Goal: Task Accomplishment & Management: Manage account settings

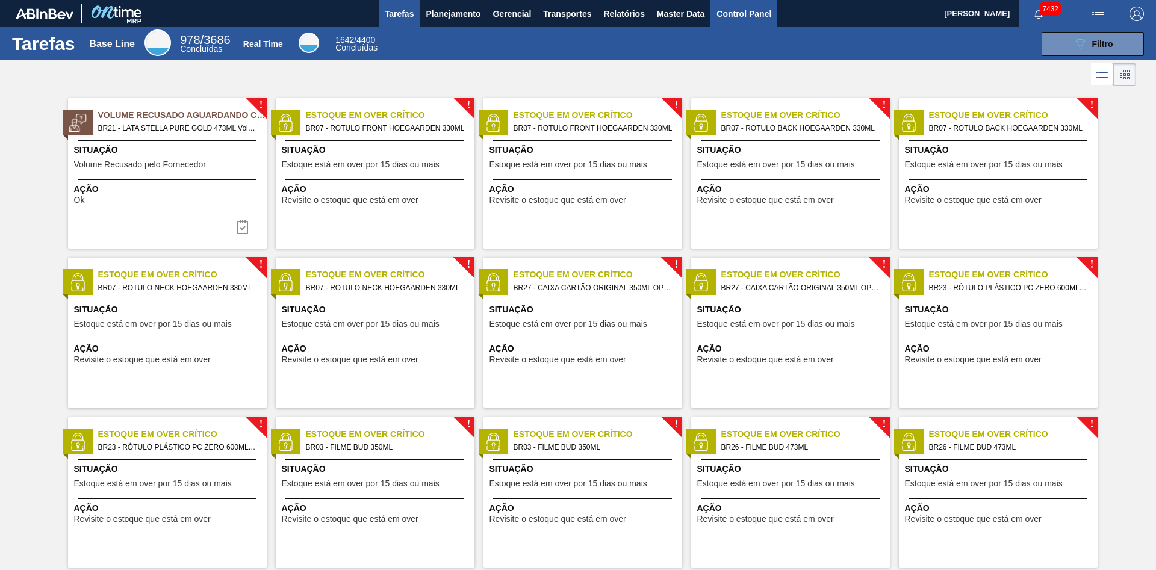
click at [763, 17] on span "Control Panel" at bounding box center [743, 14] width 55 height 14
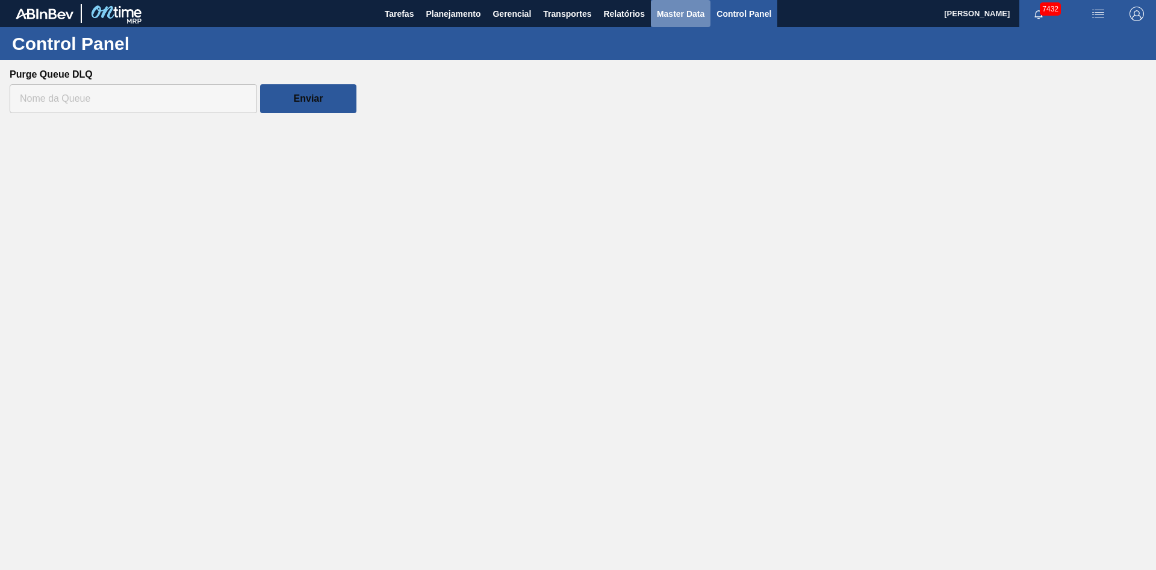
click at [692, 23] on button "Master Data" at bounding box center [681, 13] width 60 height 27
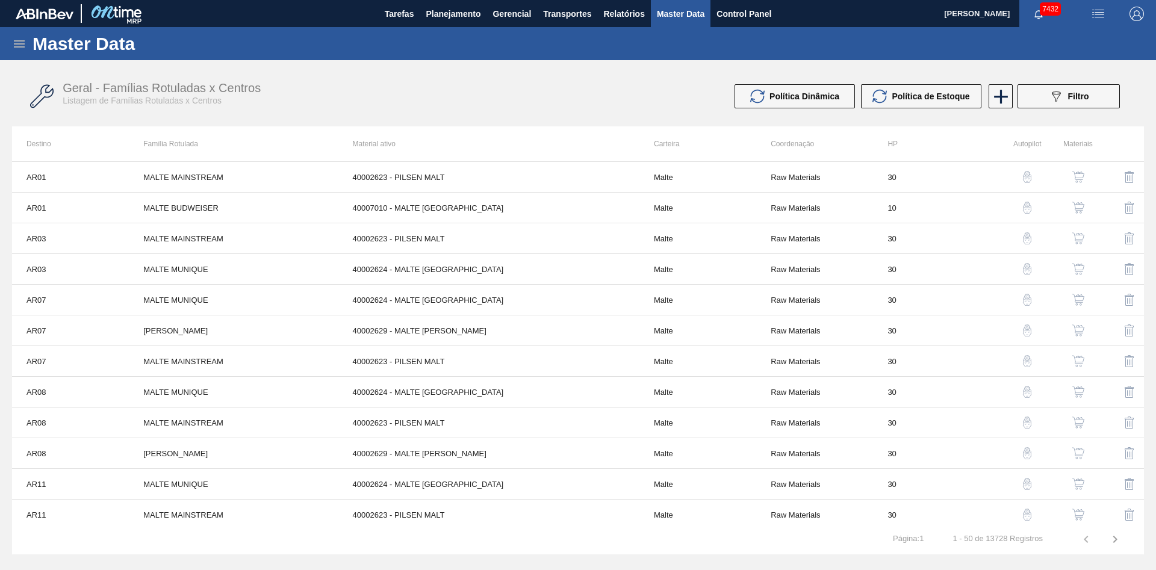
click at [16, 45] on icon at bounding box center [19, 44] width 14 height 14
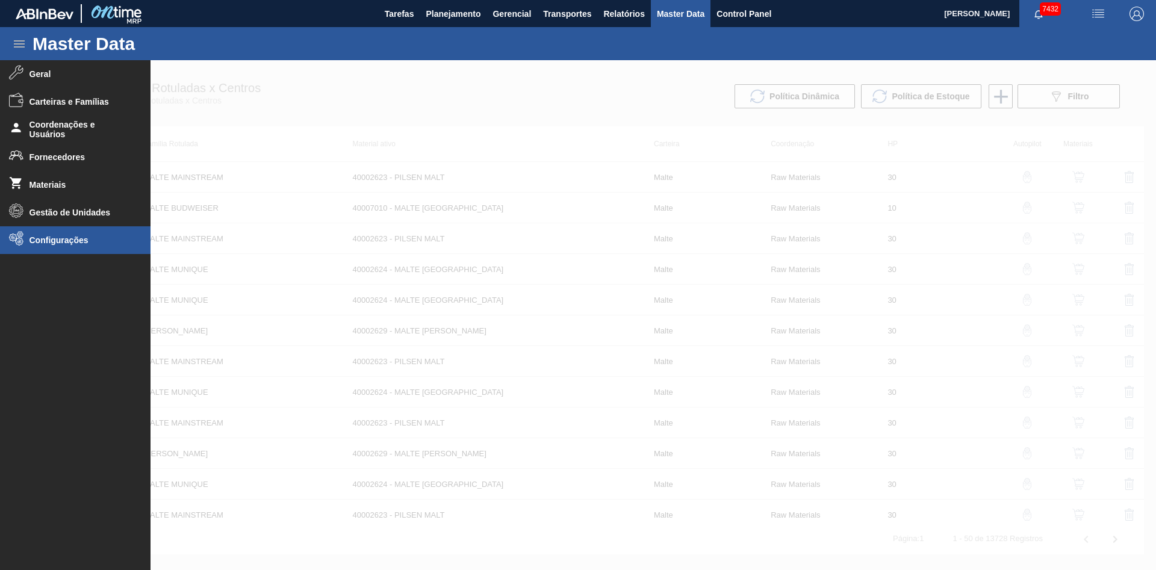
click at [95, 234] on li "Configurações" at bounding box center [75, 240] width 150 height 28
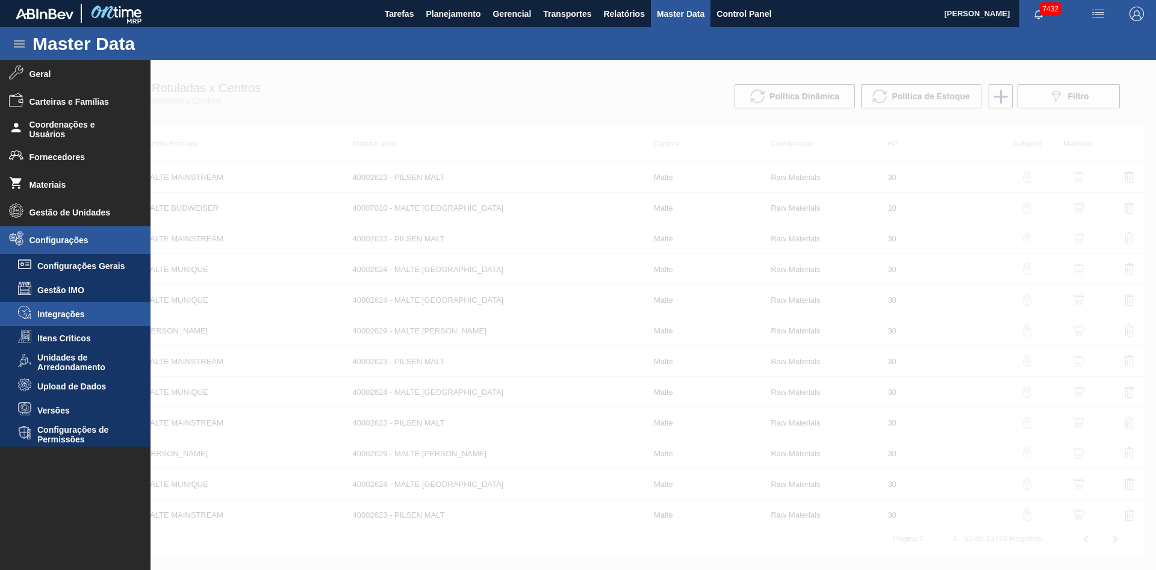
click at [84, 309] on li "Integrações" at bounding box center [75, 314] width 150 height 24
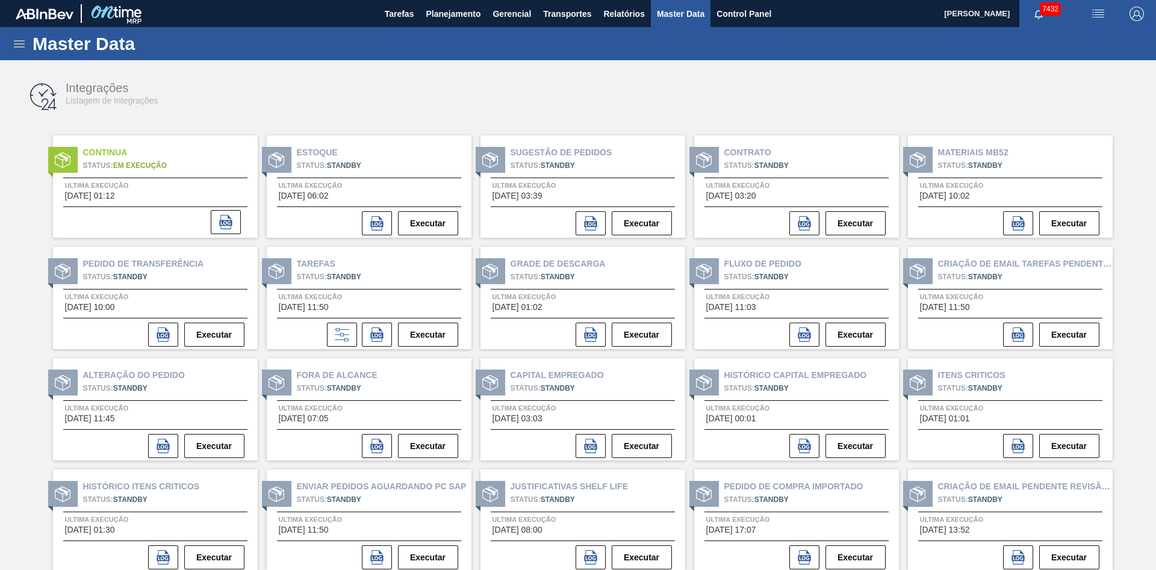
click at [20, 39] on icon at bounding box center [19, 44] width 14 height 14
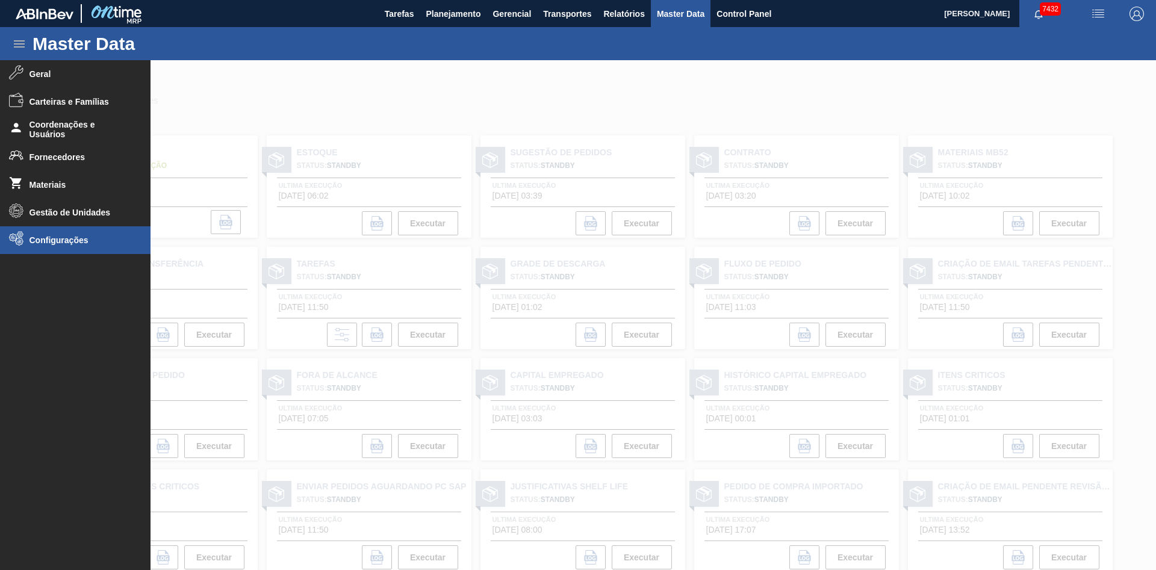
click at [54, 239] on span "Configurações" at bounding box center [78, 240] width 99 height 10
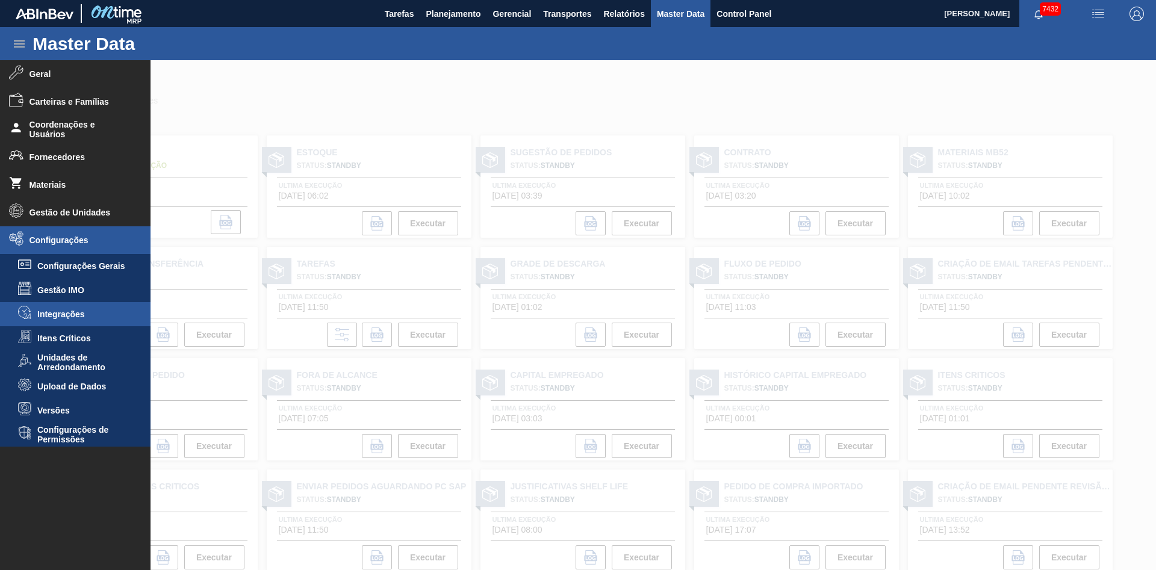
click at [79, 321] on li "Integrações" at bounding box center [75, 314] width 150 height 24
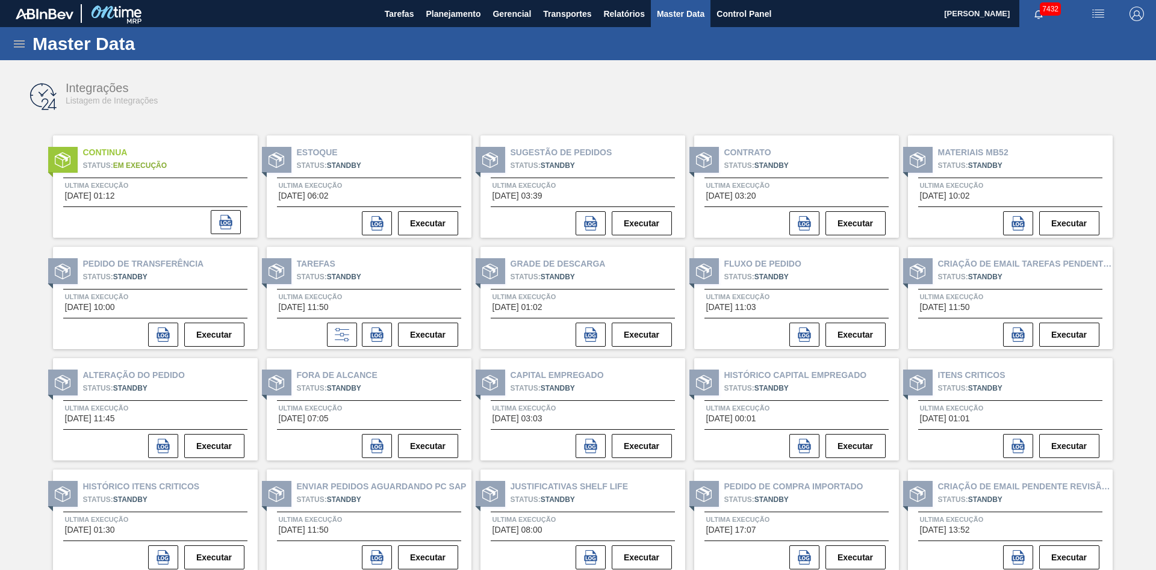
click at [9, 39] on div "Master Data" at bounding box center [578, 43] width 1156 height 33
click at [19, 45] on icon at bounding box center [19, 43] width 11 height 7
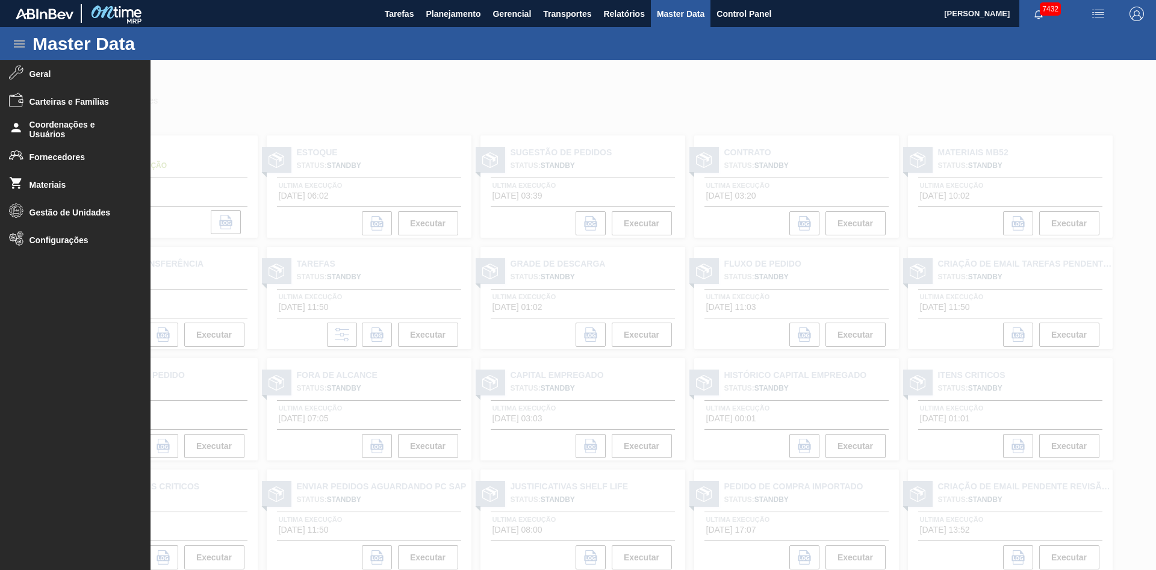
click at [498, 92] on div at bounding box center [578, 315] width 1156 height 510
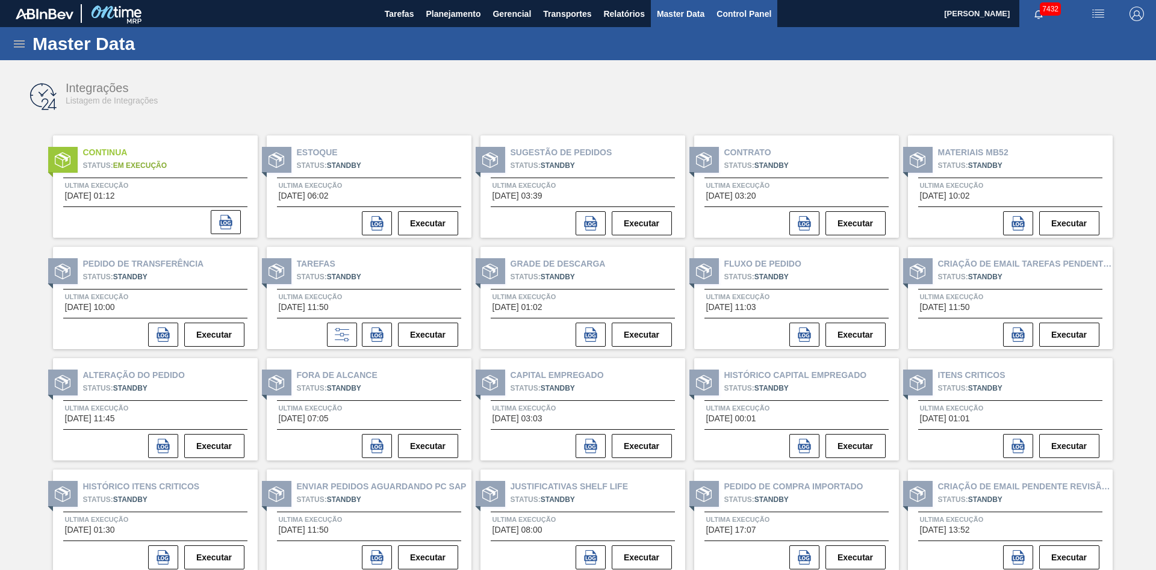
click at [727, 21] on button "Control Panel" at bounding box center [743, 13] width 67 height 27
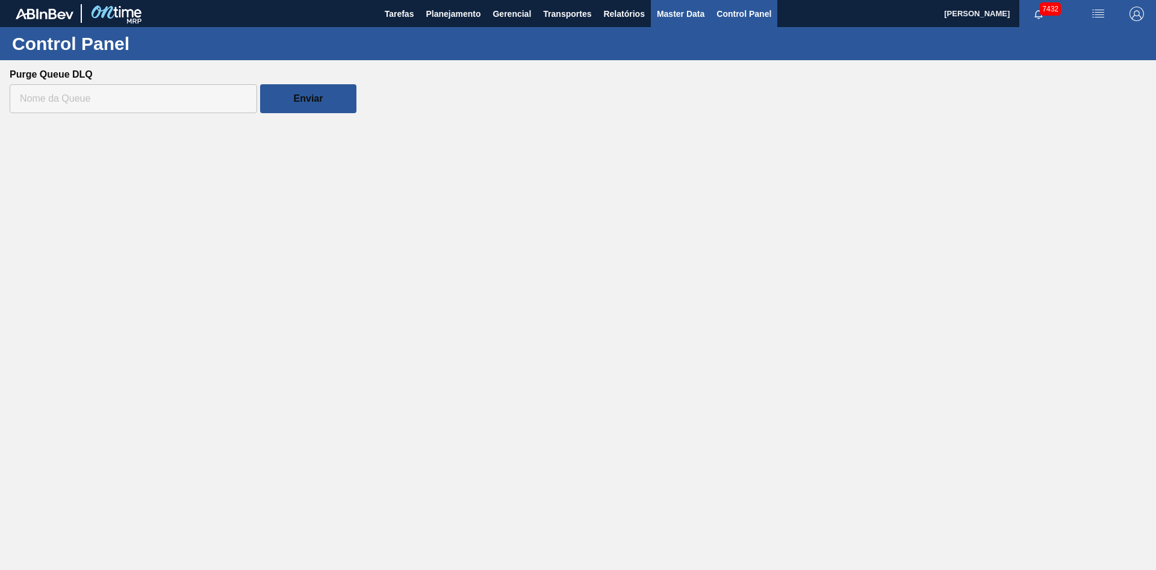
click at [683, 14] on span "Master Data" at bounding box center [681, 14] width 48 height 14
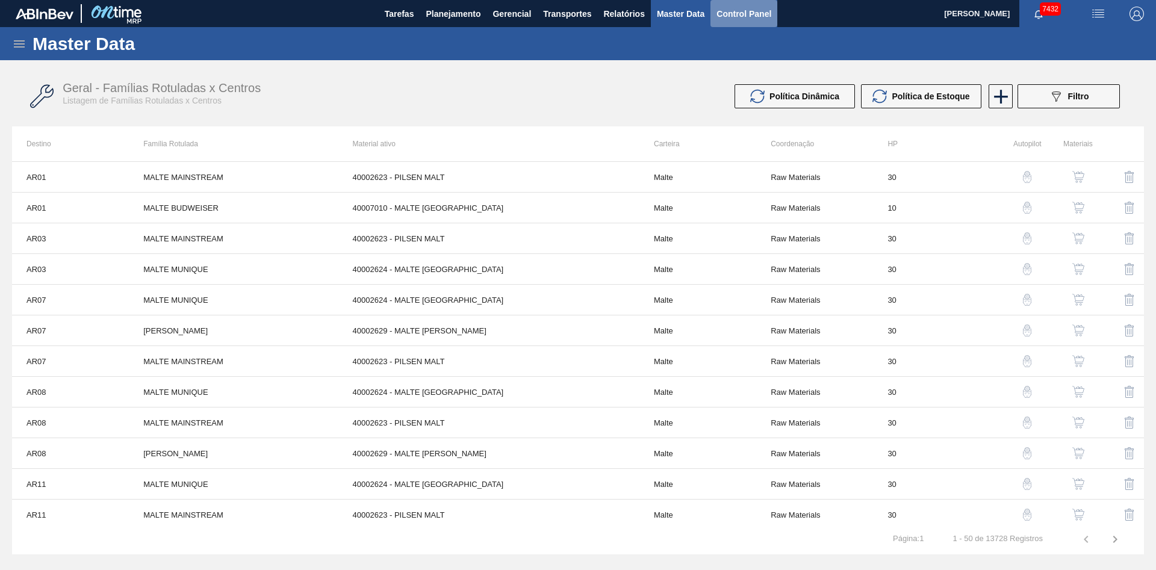
click at [748, 12] on span "Control Panel" at bounding box center [743, 14] width 55 height 14
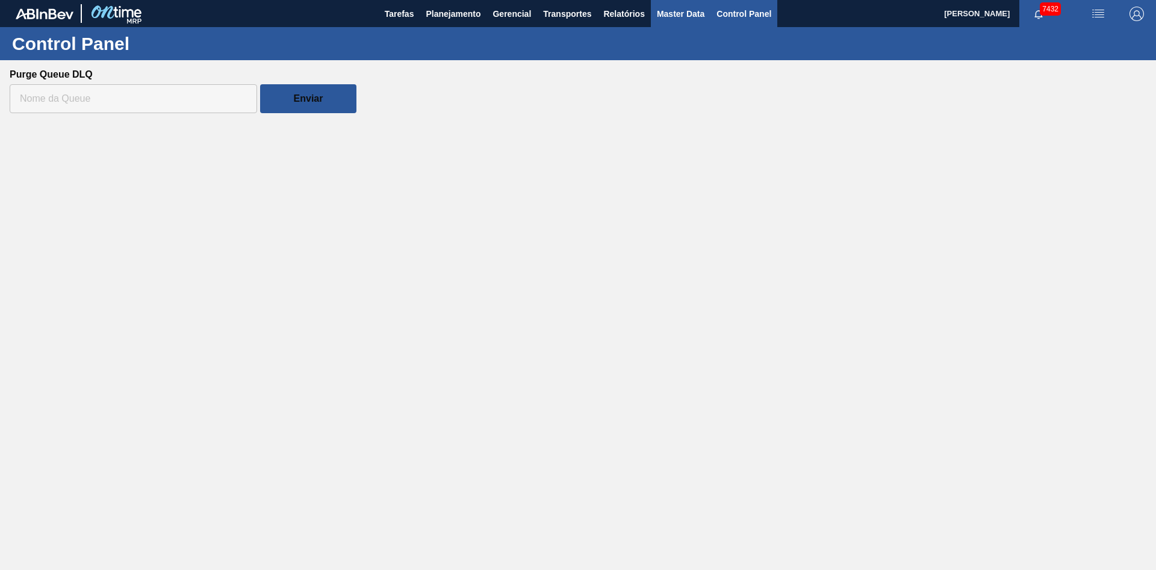
click at [688, 17] on span "Master Data" at bounding box center [681, 14] width 48 height 14
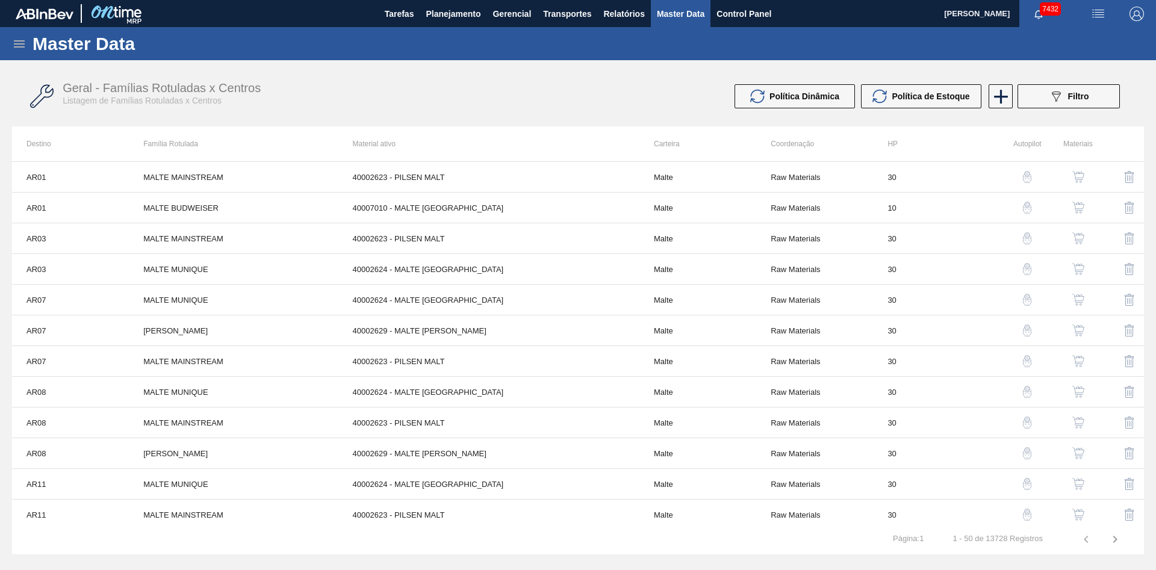
click at [19, 44] on icon at bounding box center [19, 43] width 11 height 7
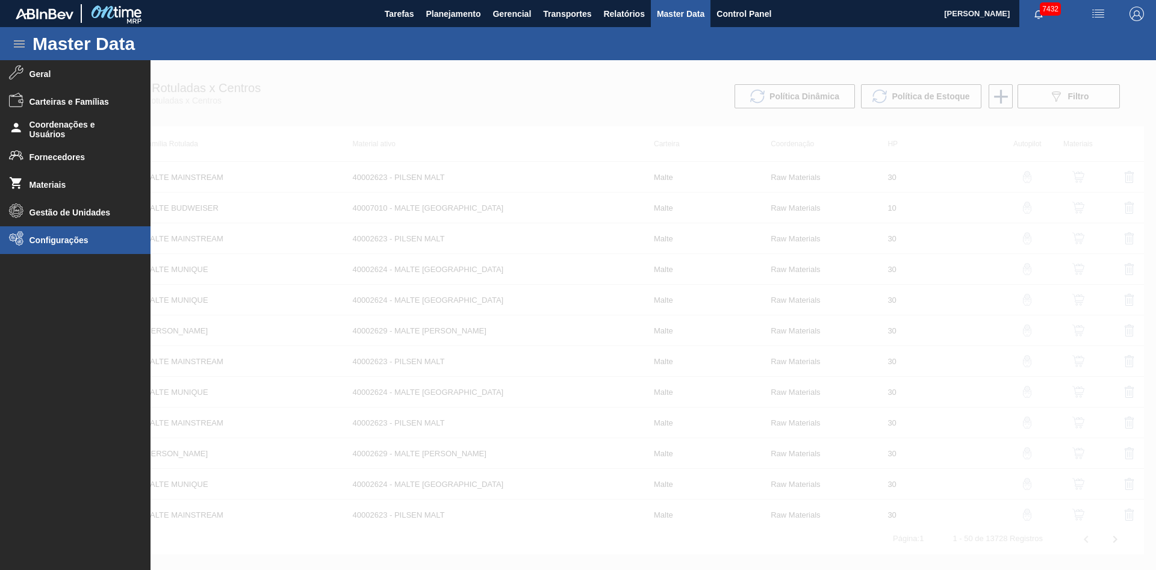
click at [75, 240] on span "Configurações" at bounding box center [78, 240] width 99 height 10
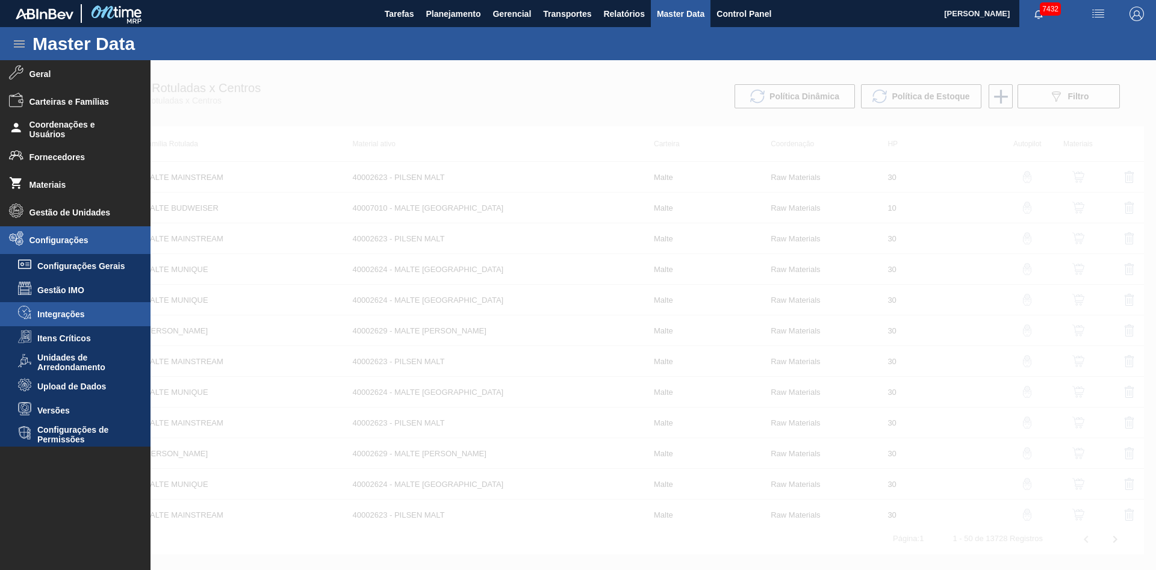
click at [76, 311] on span "Integrações" at bounding box center [83, 314] width 93 height 10
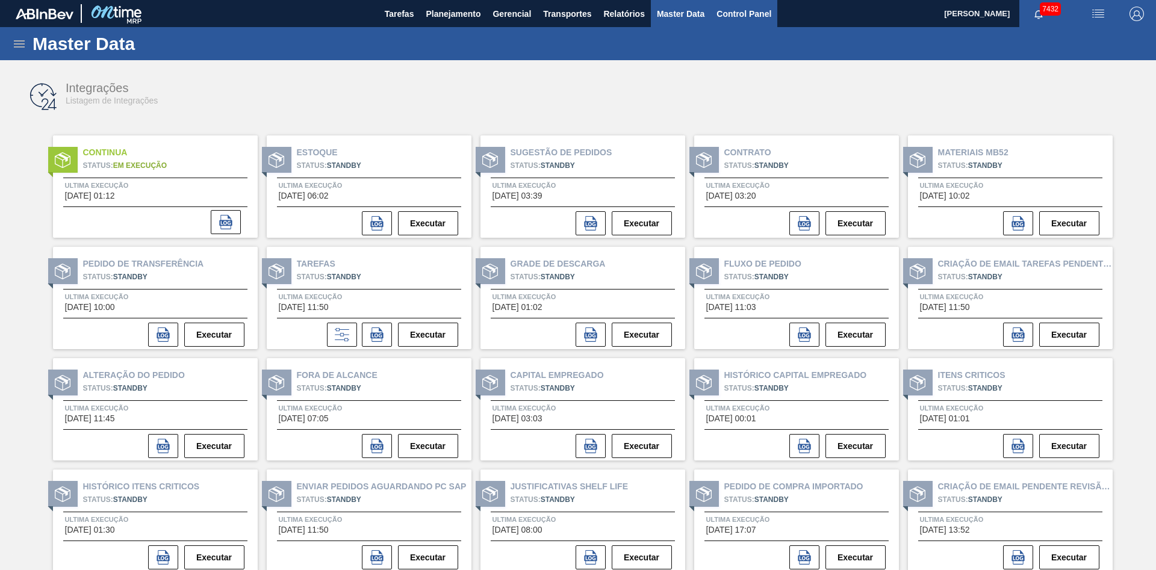
click at [774, 7] on button "Control Panel" at bounding box center [743, 13] width 67 height 27
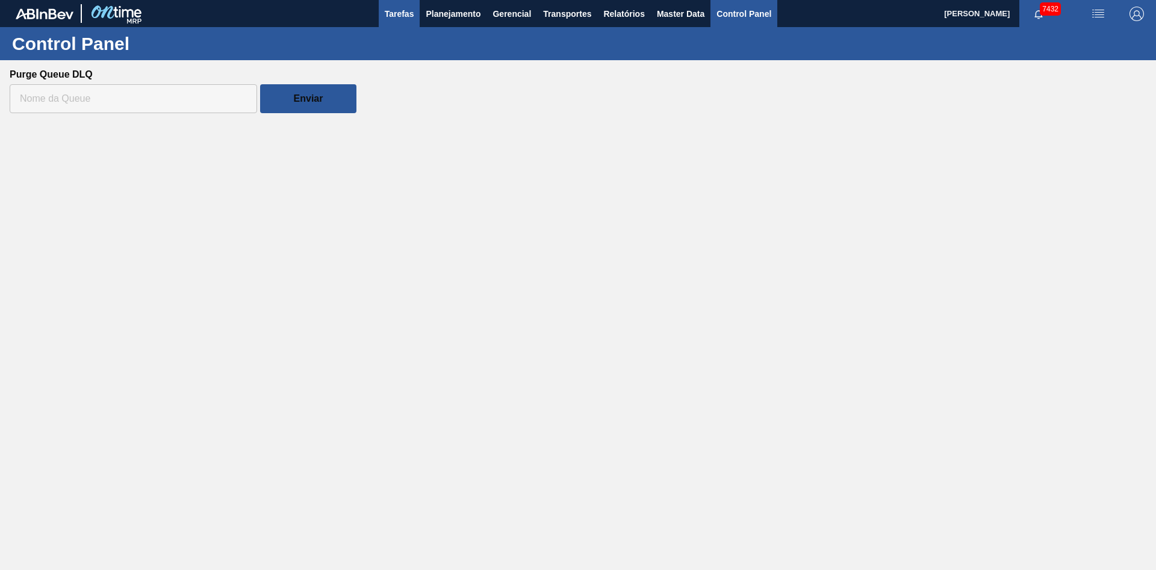
click at [403, 20] on span "Tarefas" at bounding box center [399, 14] width 29 height 14
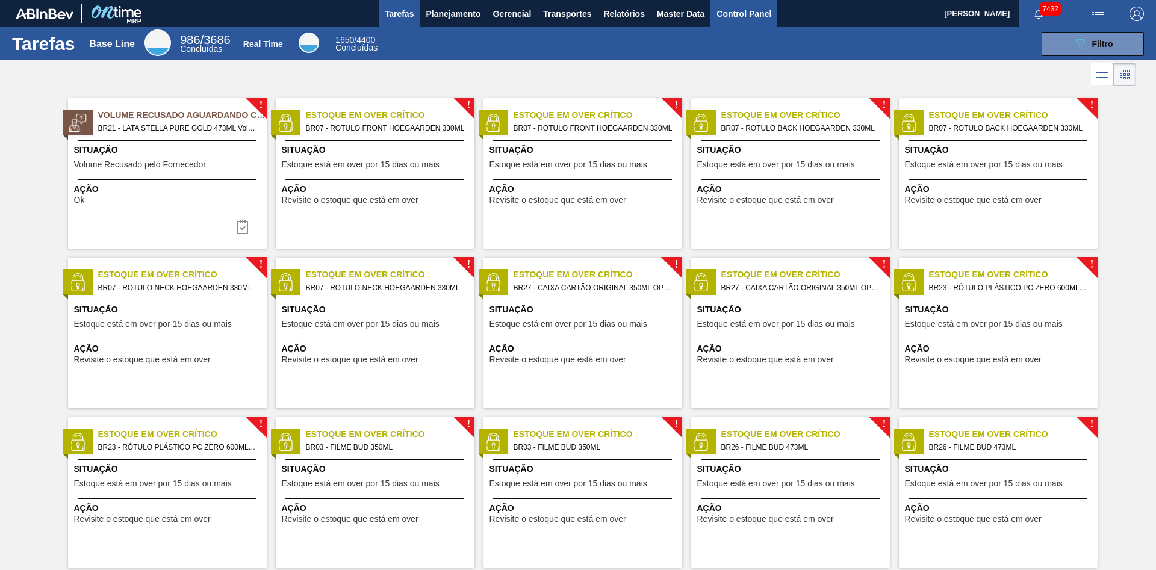
click at [755, 15] on span "Control Panel" at bounding box center [743, 14] width 55 height 14
click at [758, 16] on span "Control Panel" at bounding box center [743, 14] width 55 height 14
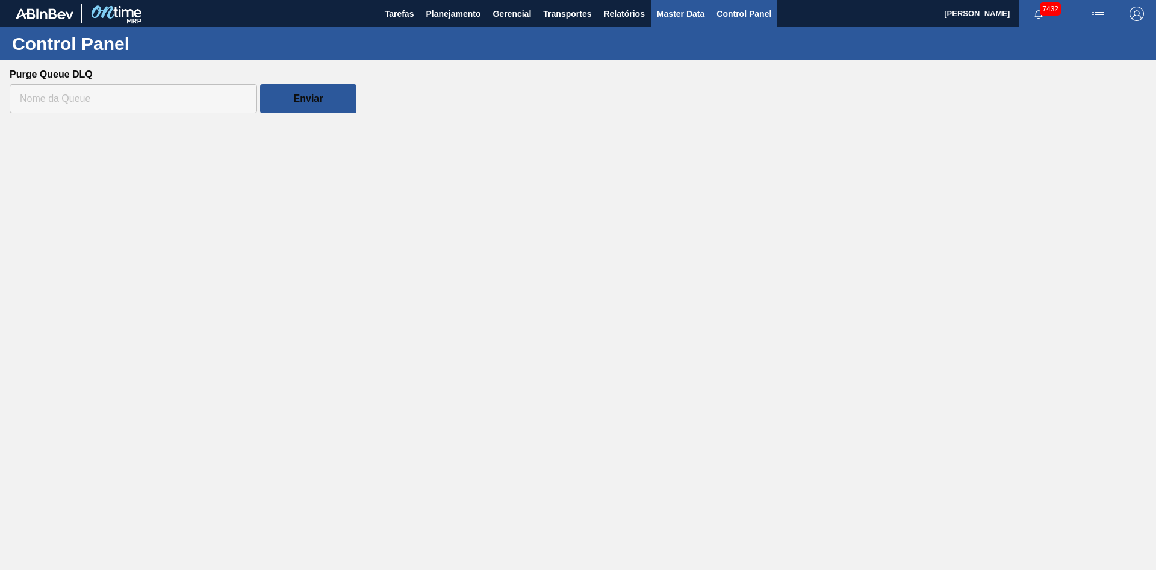
click at [683, 14] on span "Master Data" at bounding box center [681, 14] width 48 height 14
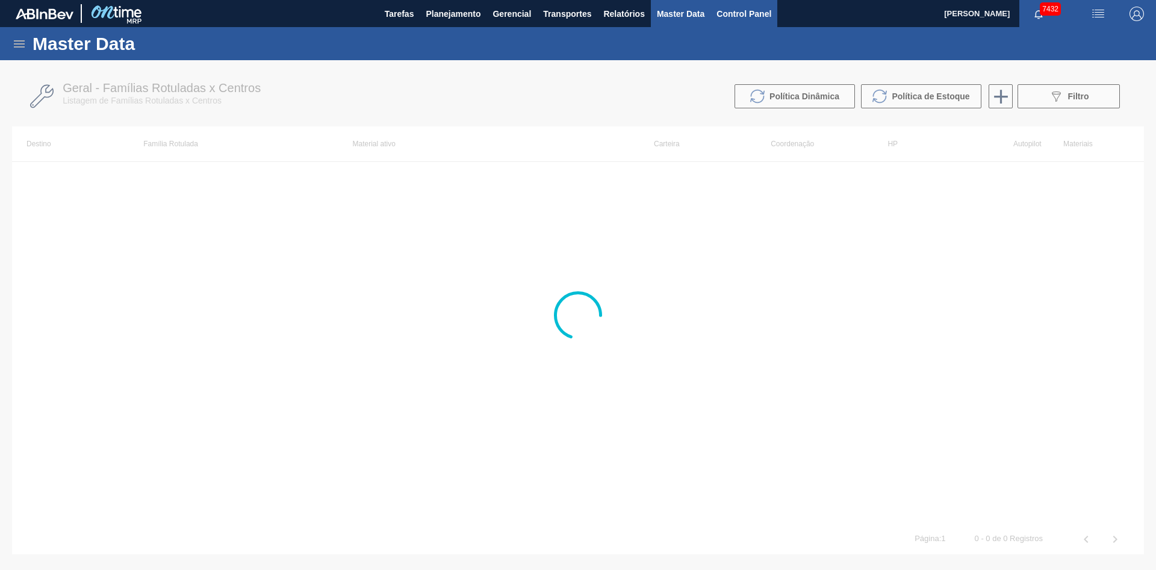
click at [736, 13] on span "Control Panel" at bounding box center [743, 14] width 55 height 14
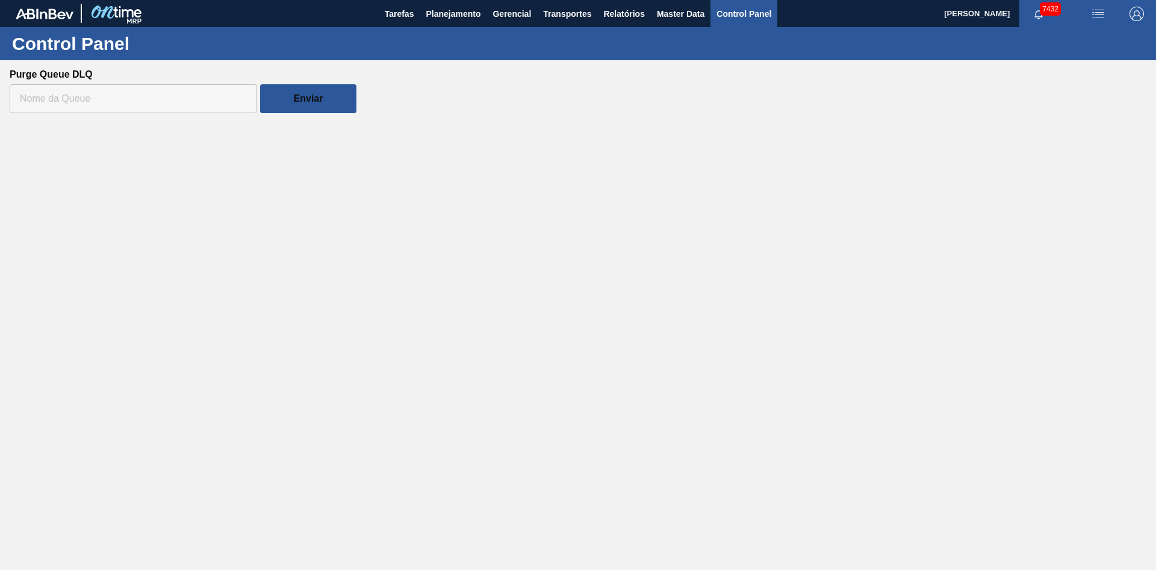
click at [50, 43] on h1 "Control Panel" at bounding box center [119, 44] width 214 height 14
click at [52, 43] on h1 "Control Panel" at bounding box center [119, 44] width 214 height 14
click at [232, 52] on div "Control Panel" at bounding box center [578, 43] width 1156 height 33
click at [678, 9] on span "Master Data" at bounding box center [681, 14] width 48 height 14
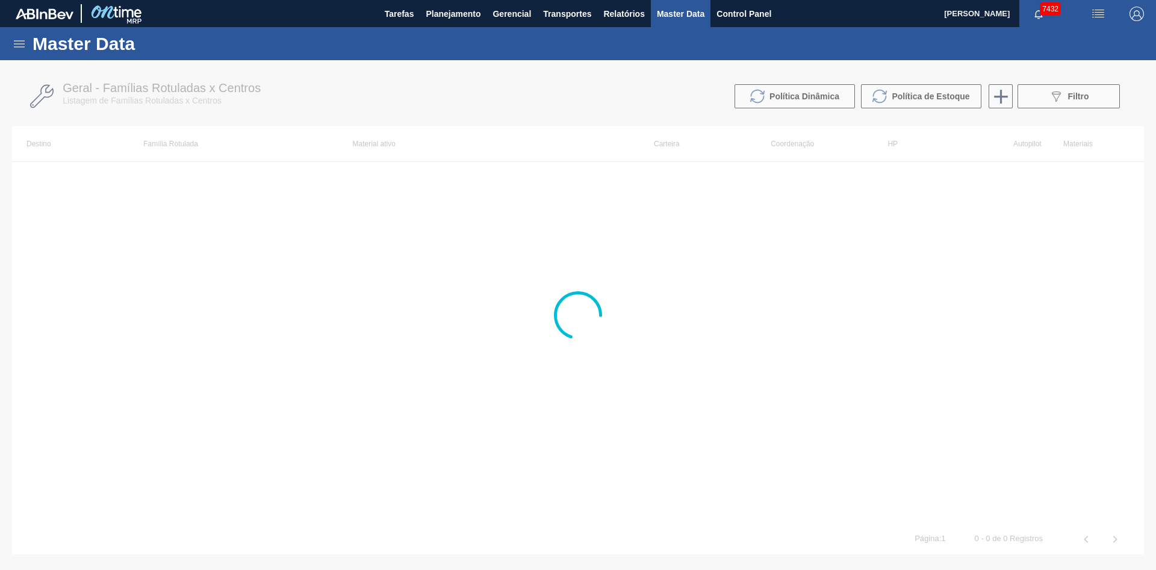
click at [21, 47] on icon at bounding box center [19, 43] width 11 height 7
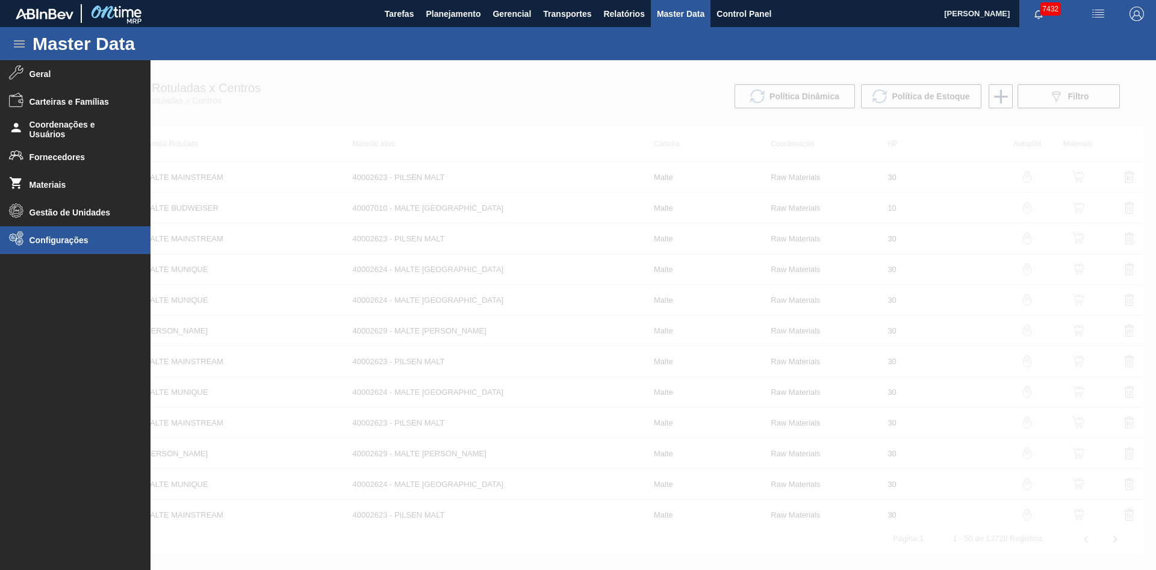
click at [116, 240] on span "Configurações" at bounding box center [78, 240] width 99 height 10
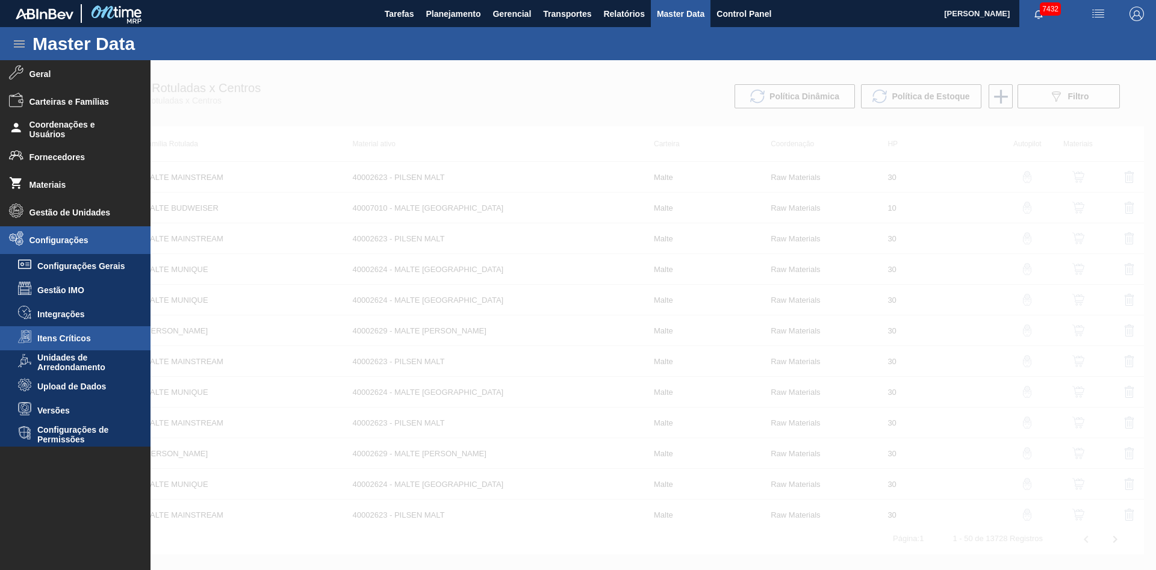
click at [98, 339] on span "Itens Críticos" at bounding box center [83, 338] width 93 height 10
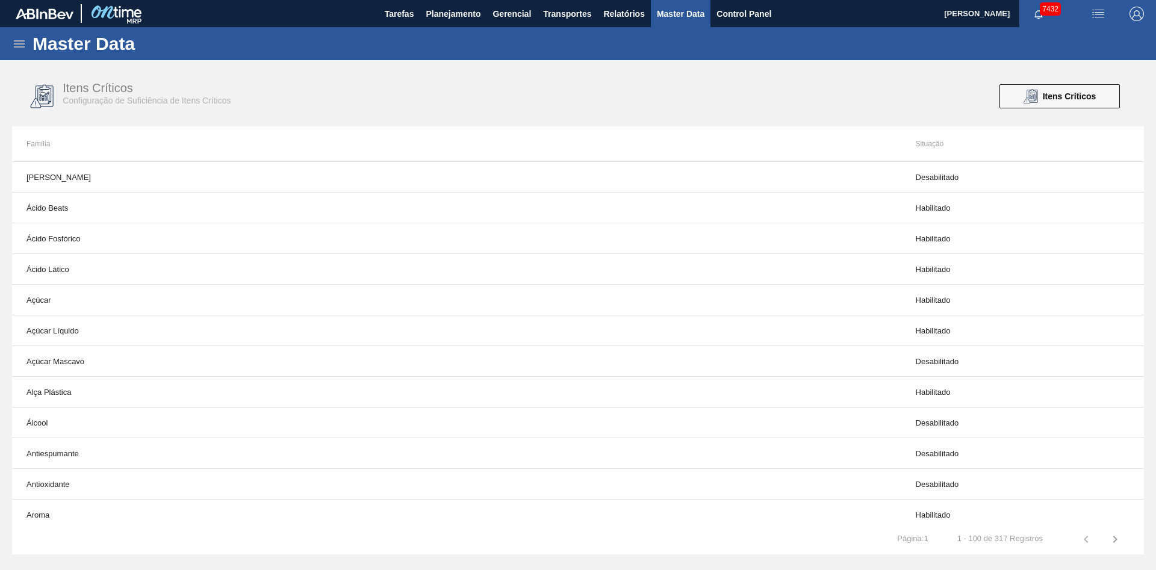
click at [14, 45] on icon at bounding box center [19, 43] width 11 height 7
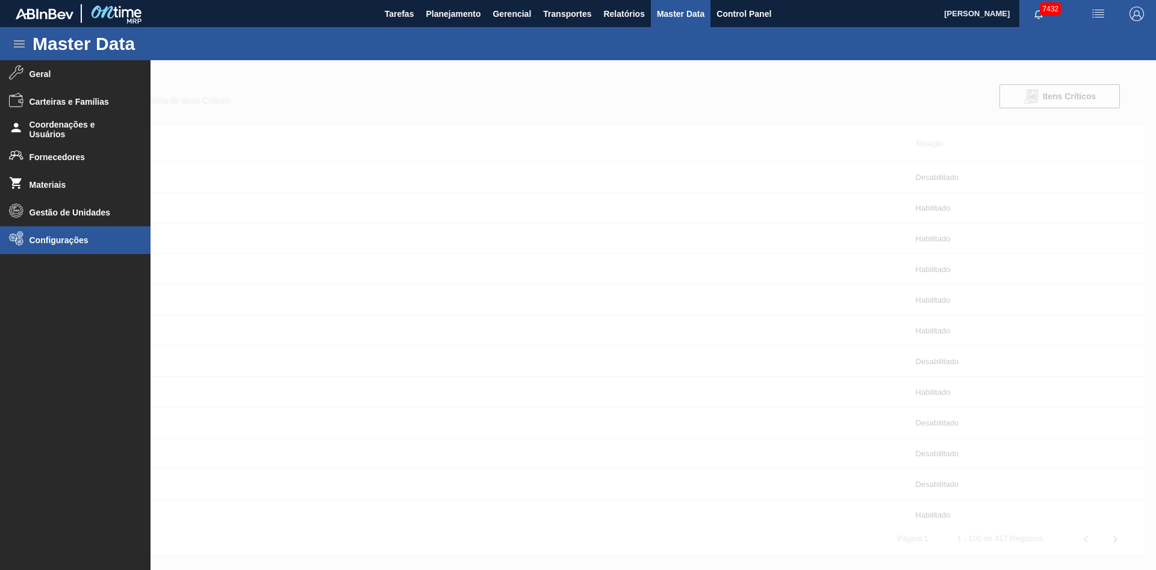
click at [61, 243] on span "Configurações" at bounding box center [78, 240] width 99 height 10
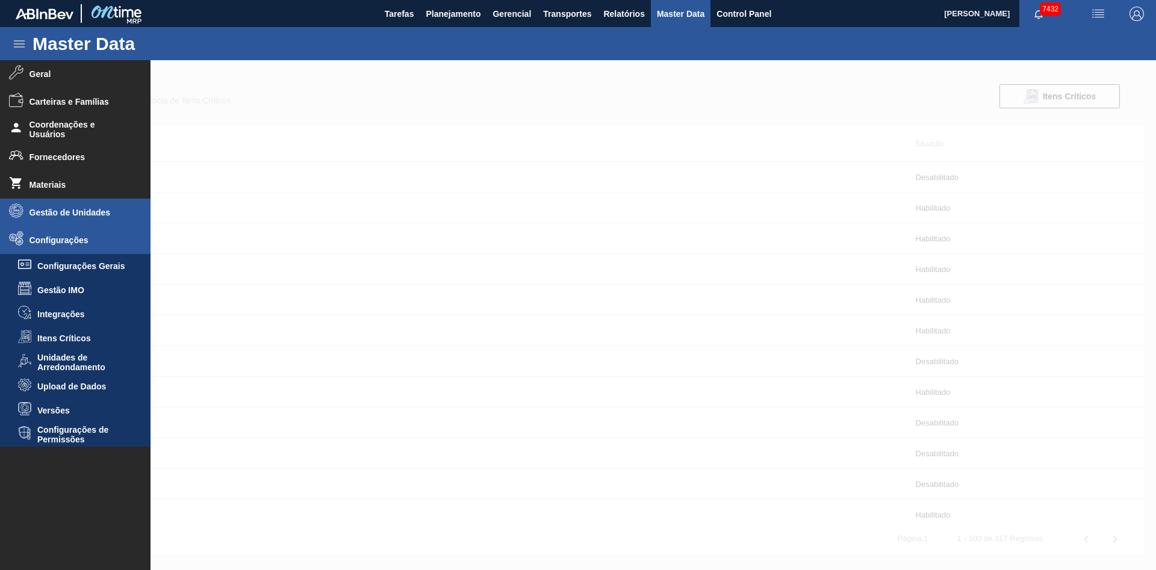
click at [79, 221] on li "Gestão de Unidades" at bounding box center [75, 213] width 150 height 28
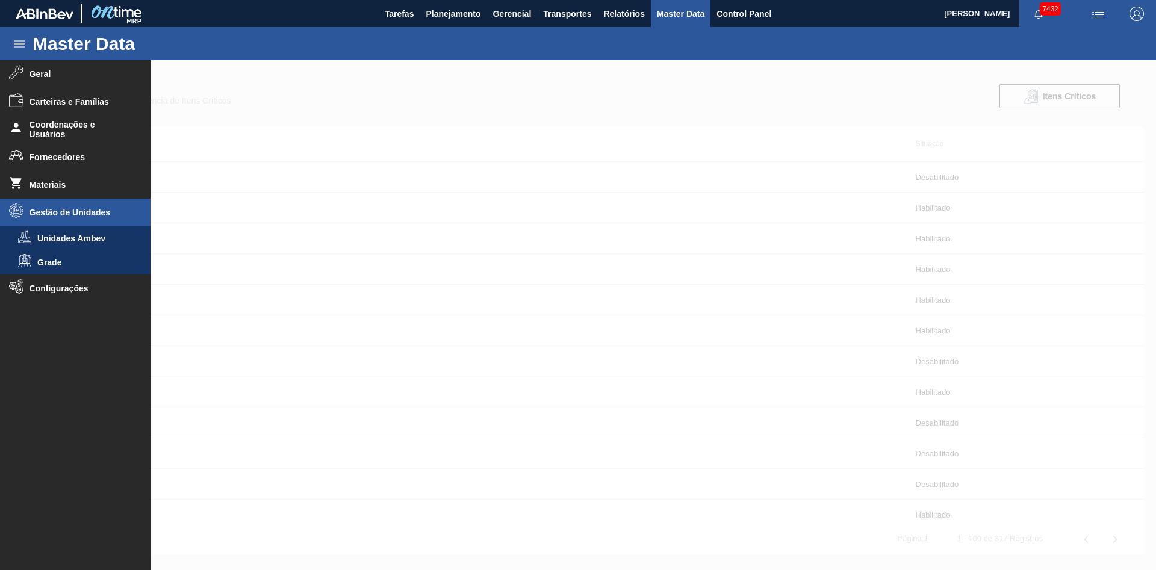
click at [79, 221] on li "Gestão de Unidades" at bounding box center [75, 213] width 150 height 28
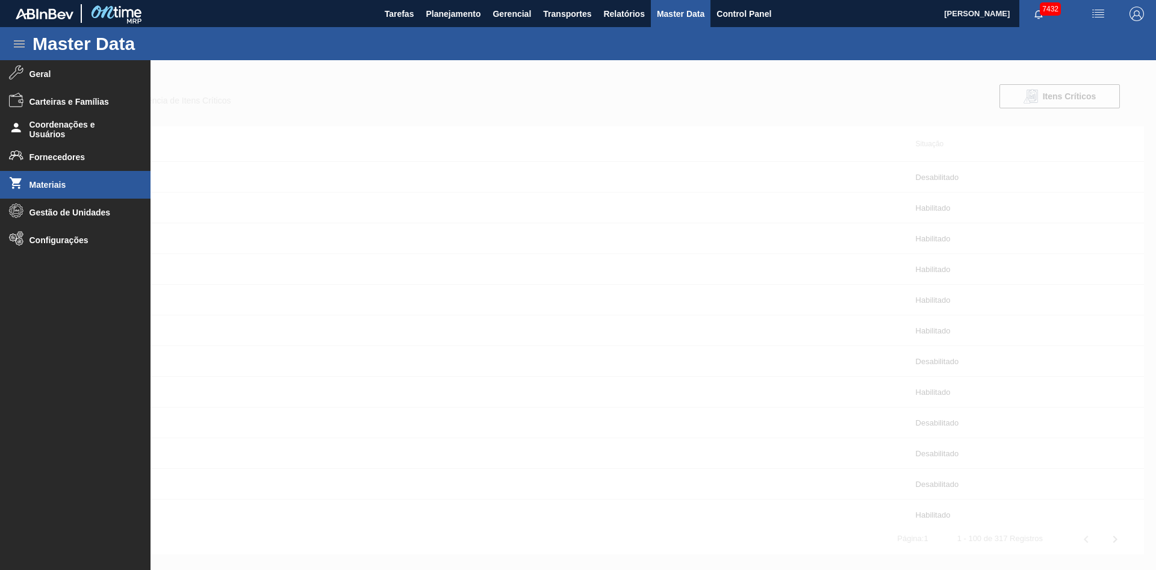
click at [81, 178] on li "Materiais" at bounding box center [75, 185] width 150 height 28
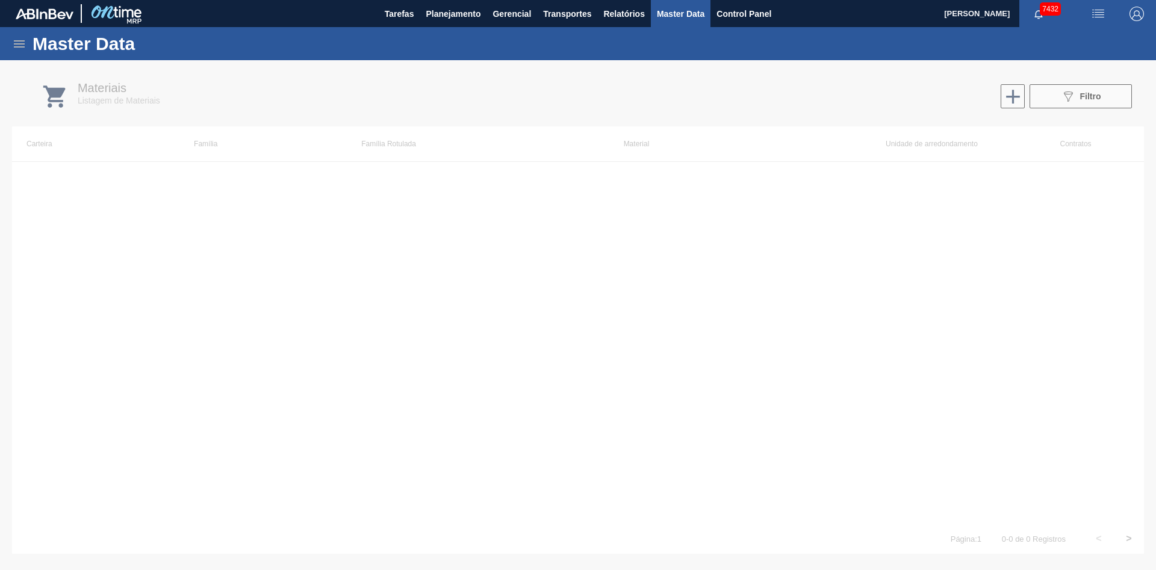
click at [22, 48] on icon at bounding box center [19, 44] width 14 height 14
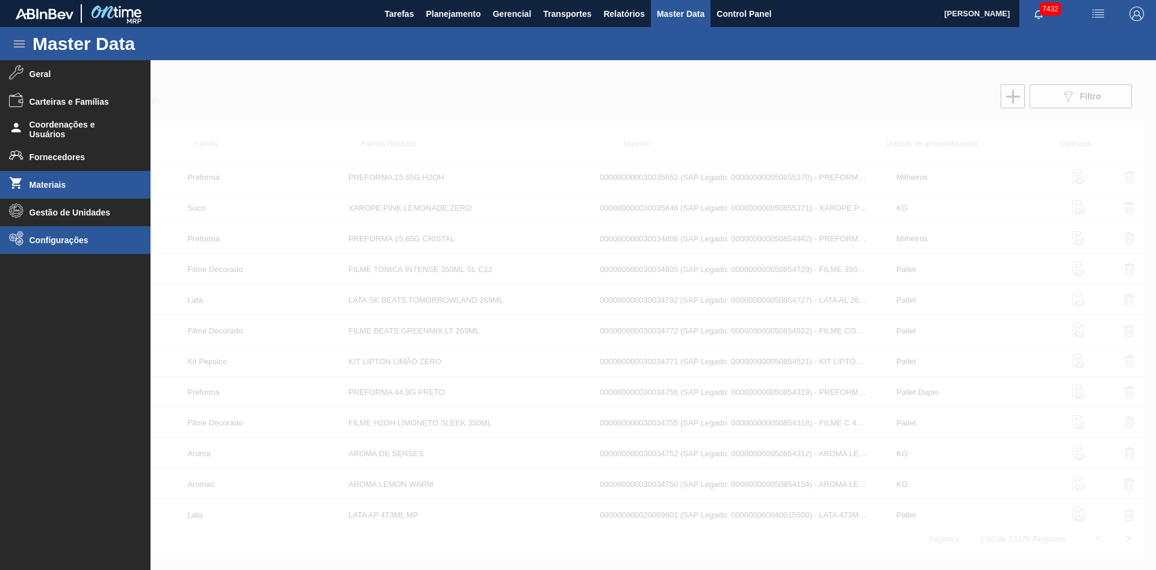
click at [64, 246] on li "Configurações" at bounding box center [75, 240] width 150 height 28
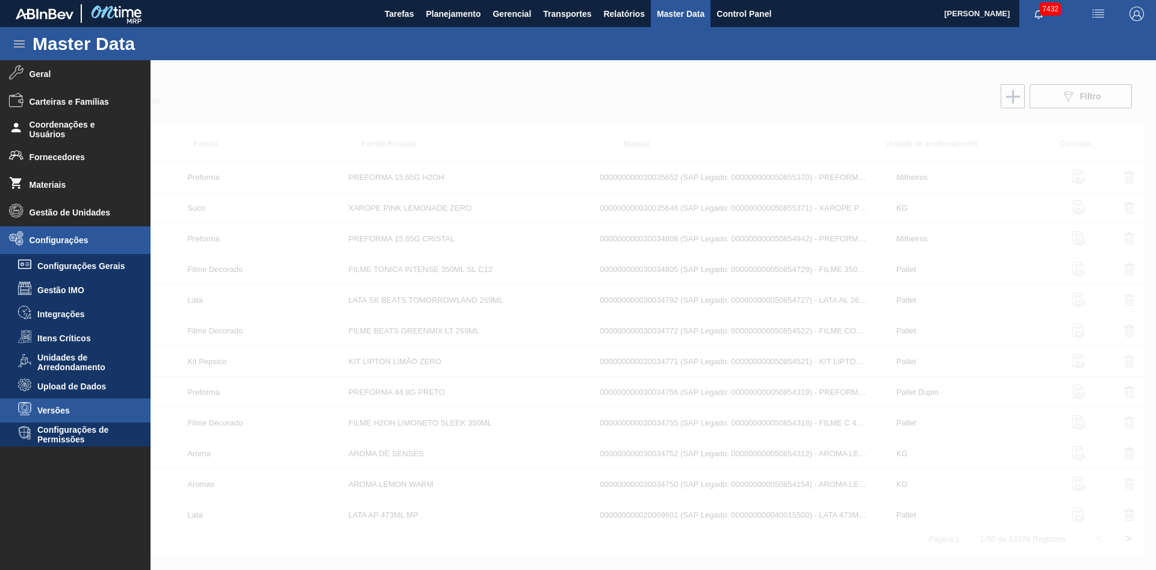
click at [88, 418] on li "Versões" at bounding box center [75, 410] width 150 height 24
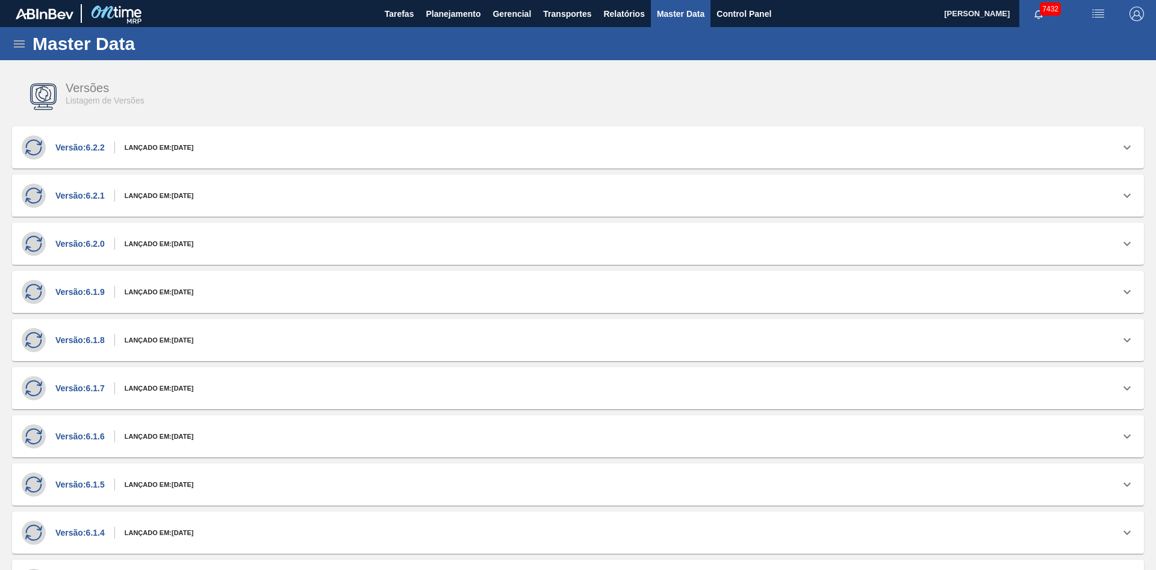
click at [25, 52] on div "Master Data" at bounding box center [578, 43] width 1156 height 33
click at [20, 45] on icon at bounding box center [19, 44] width 14 height 14
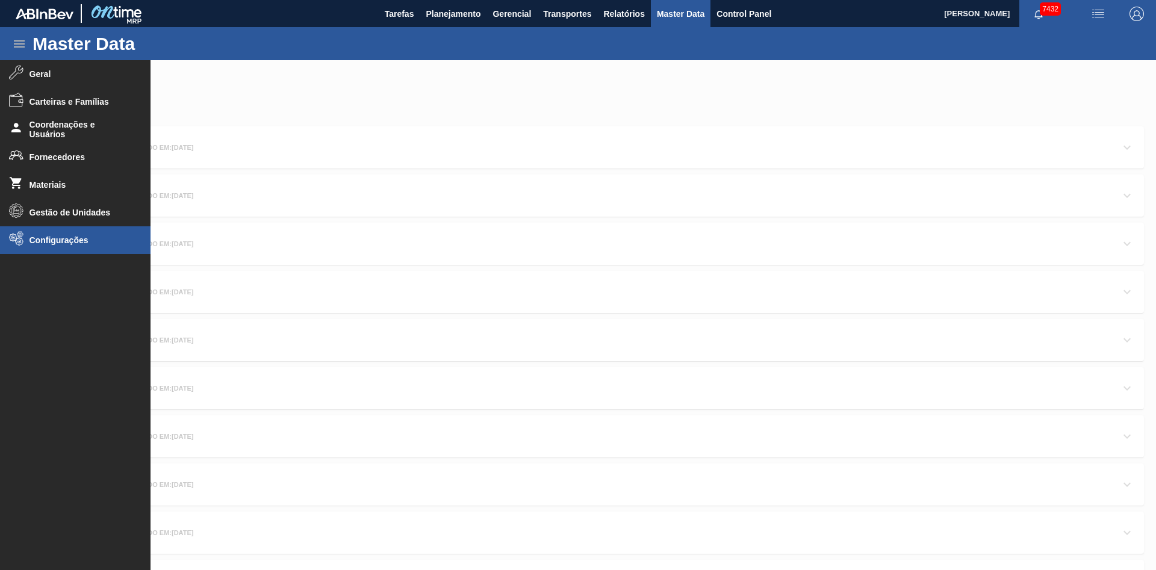
click at [100, 246] on li "Configurações" at bounding box center [75, 240] width 150 height 28
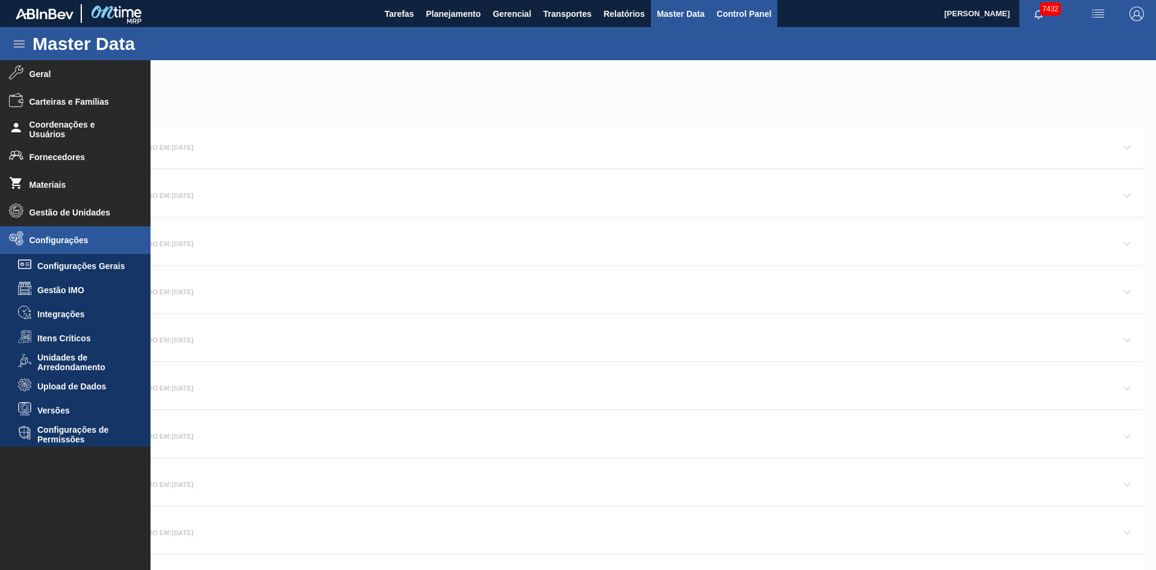
click at [775, 16] on button "Control Panel" at bounding box center [743, 13] width 67 height 27
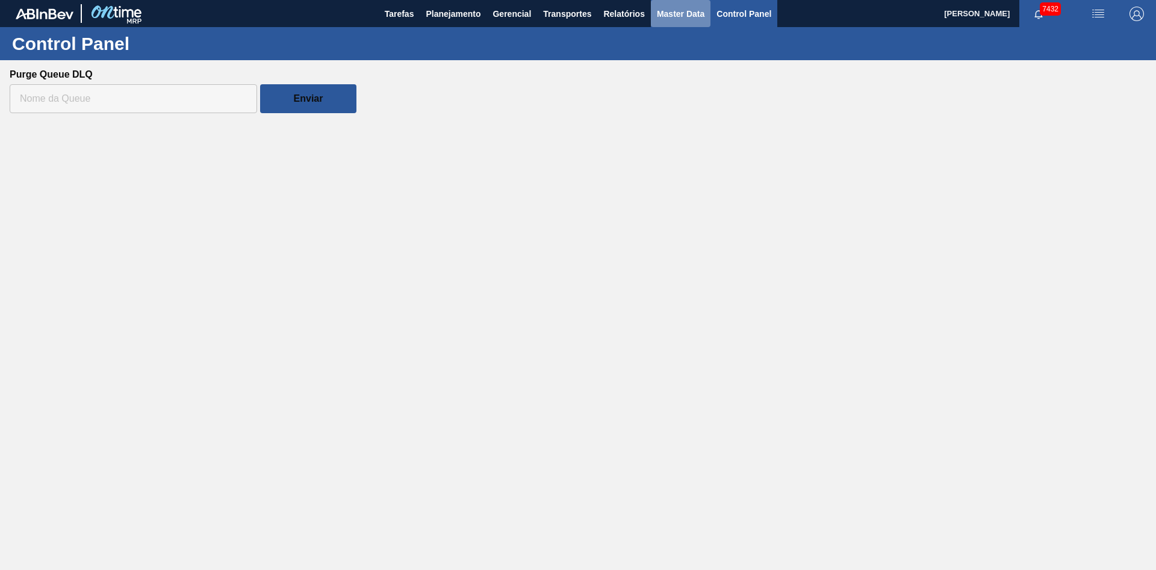
click at [689, 16] on span "Master Data" at bounding box center [681, 14] width 48 height 14
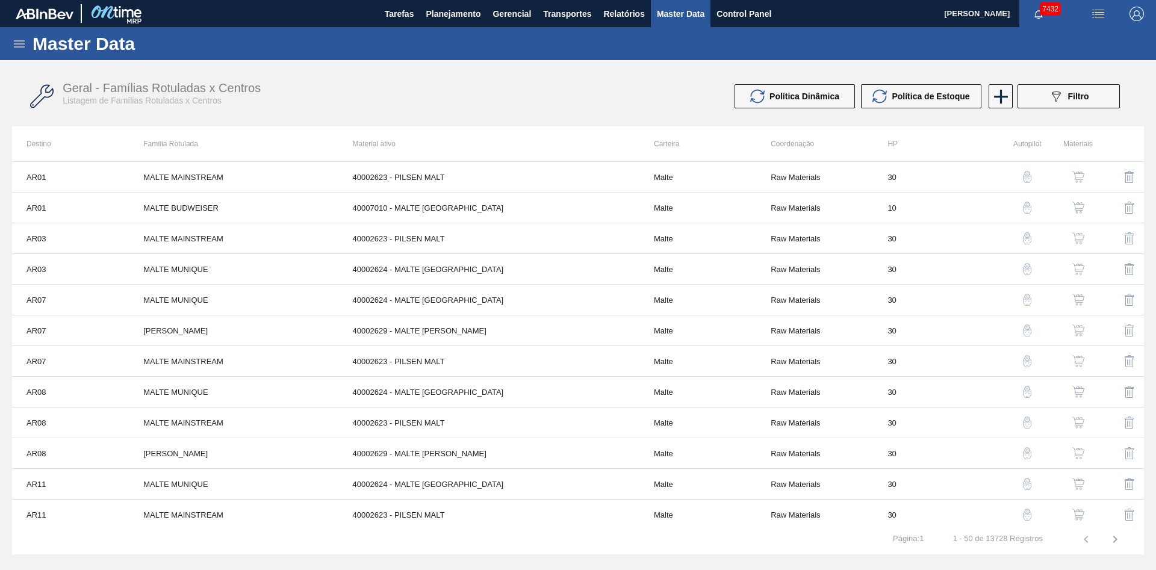
click at [20, 48] on icon at bounding box center [19, 44] width 14 height 14
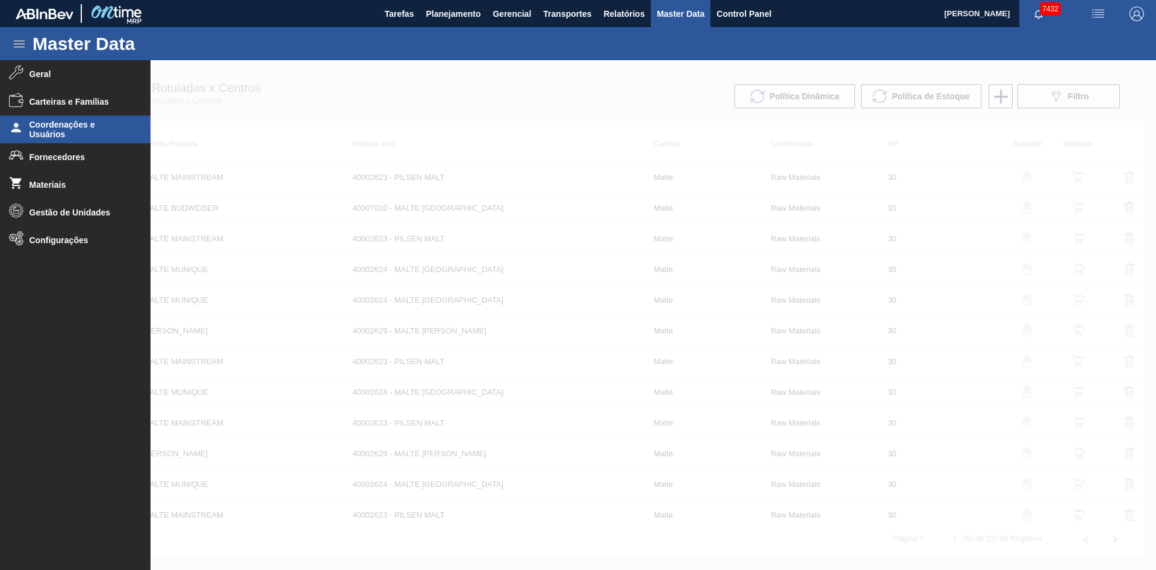
click at [110, 129] on span "Coordenações e Usuários" at bounding box center [78, 129] width 99 height 19
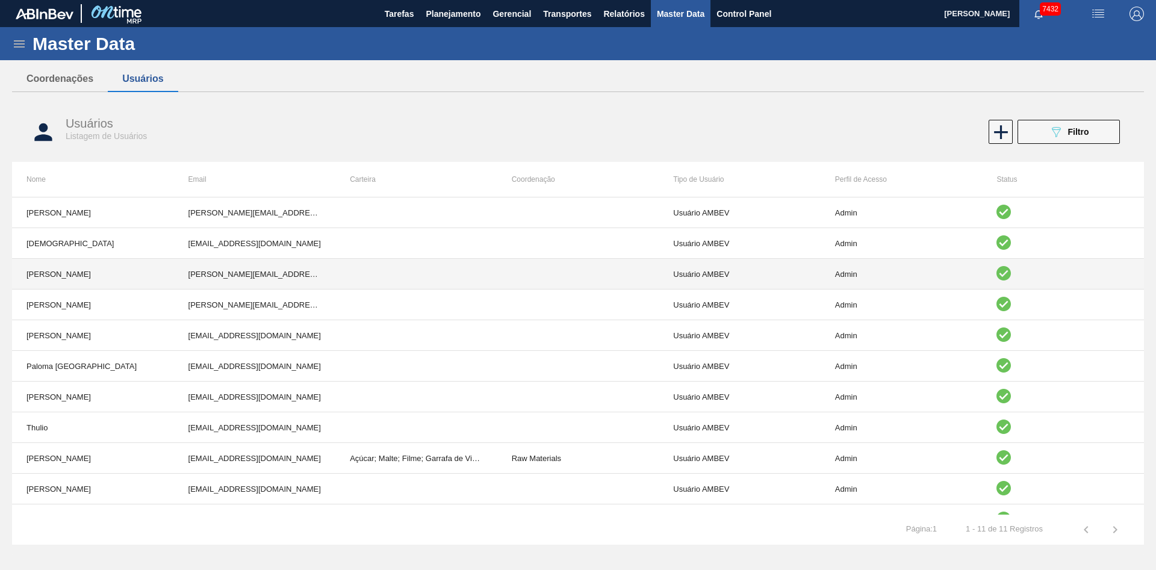
scroll to position [20, 0]
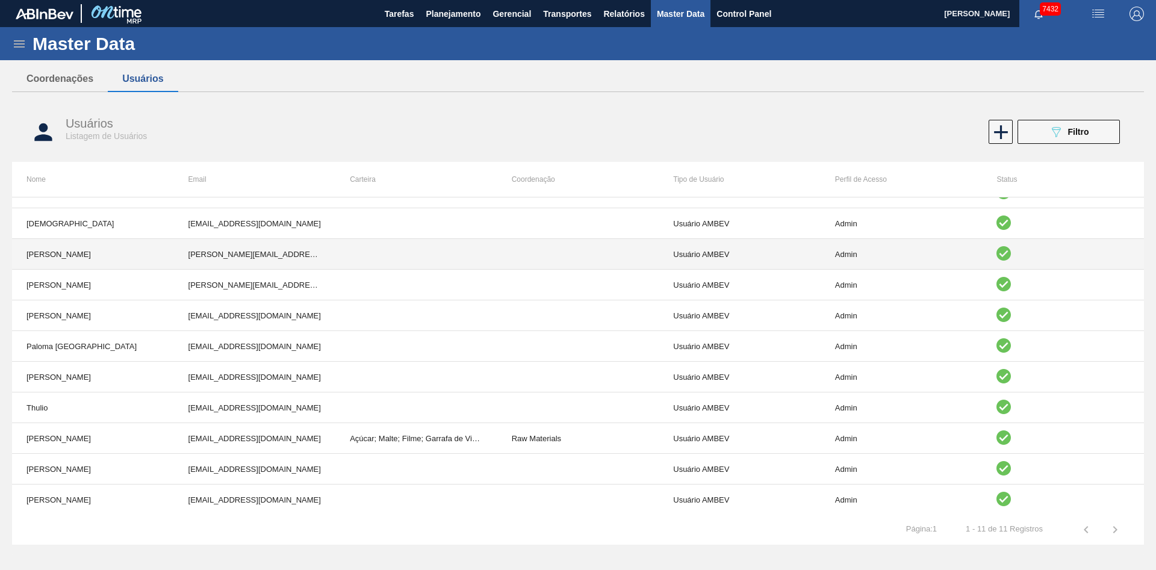
click at [289, 258] on td "[PERSON_NAME][EMAIL_ADDRESS][DOMAIN_NAME]" at bounding box center [255, 254] width 162 height 31
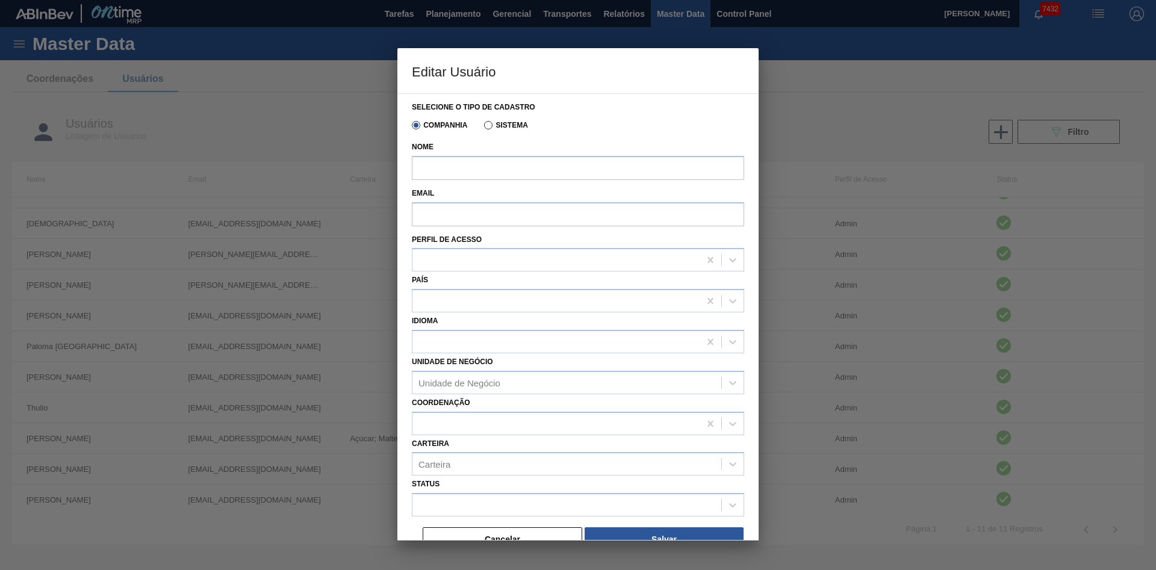
type input "[PERSON_NAME]"
type input "[PERSON_NAME][EMAIL_ADDRESS][DOMAIN_NAME]"
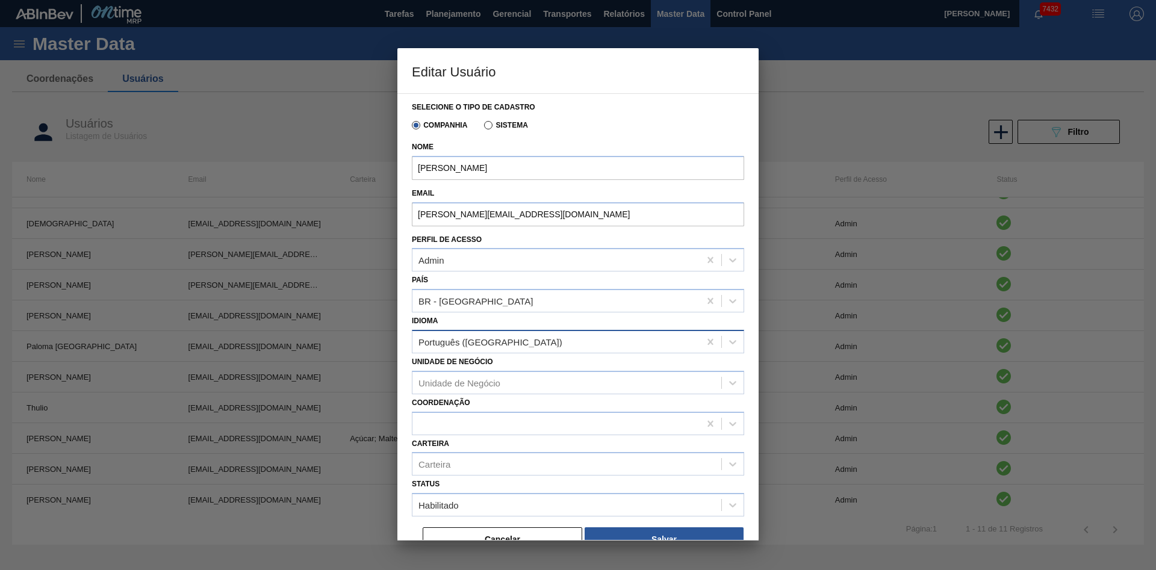
click at [495, 345] on div "Português ([GEOGRAPHIC_DATA])" at bounding box center [555, 341] width 287 height 17
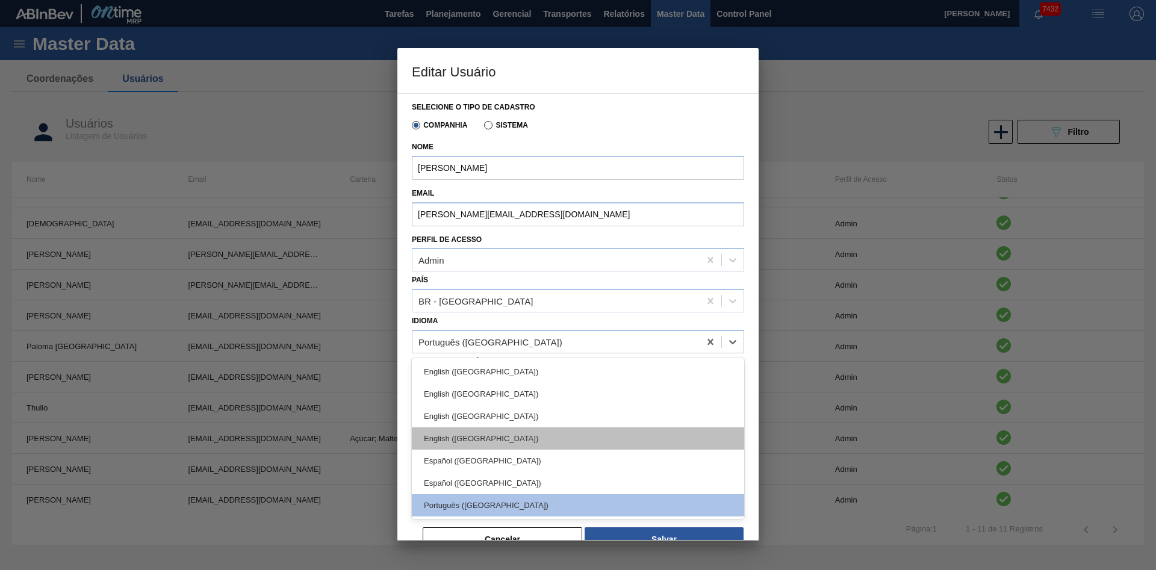
click at [503, 430] on div "English ([GEOGRAPHIC_DATA])" at bounding box center [578, 438] width 332 height 22
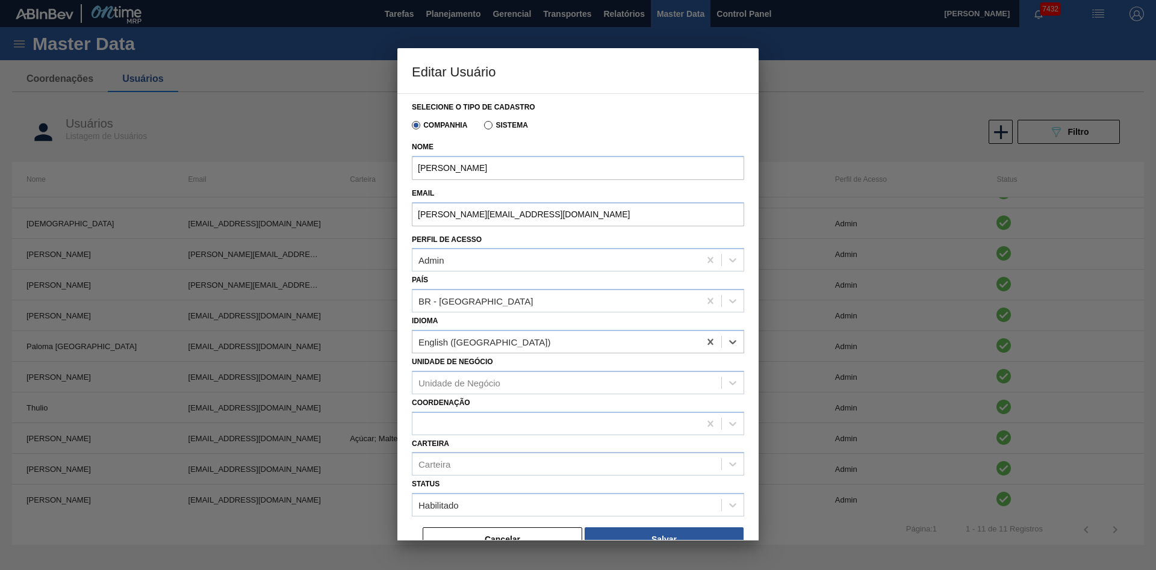
scroll to position [18, 0]
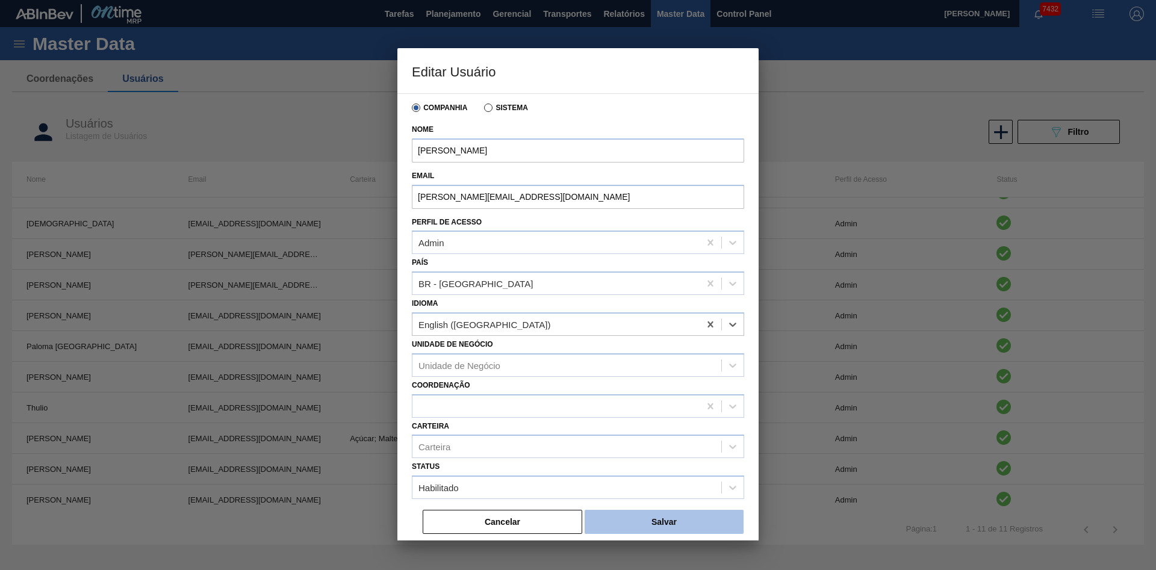
click at [687, 522] on button "Salvar" at bounding box center [663, 522] width 159 height 24
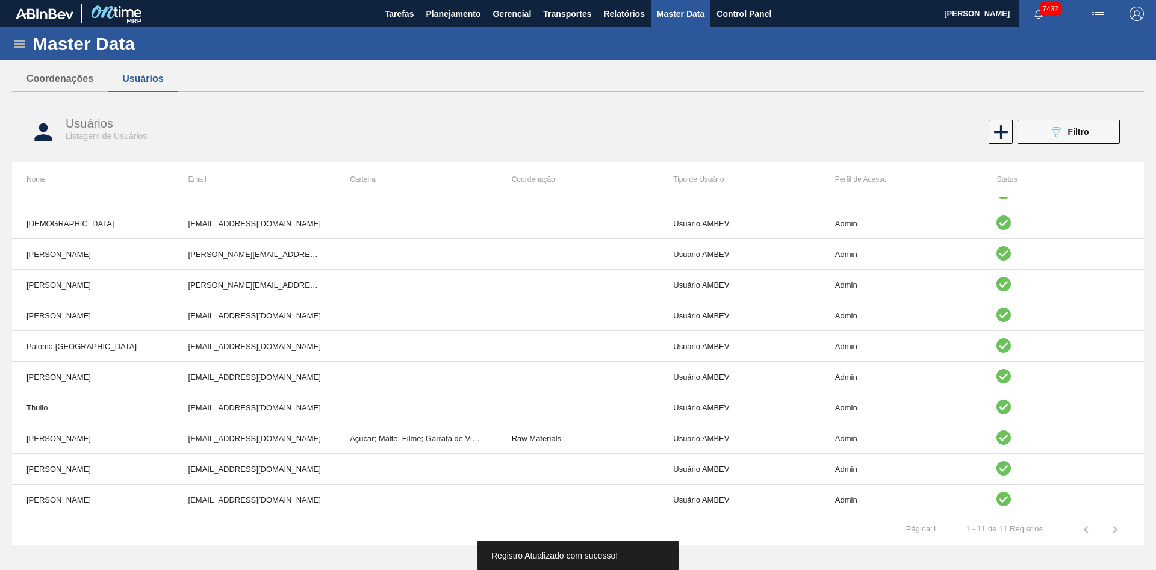
click at [655, 75] on div "Coordenações Usuários" at bounding box center [578, 79] width 1132 height 26
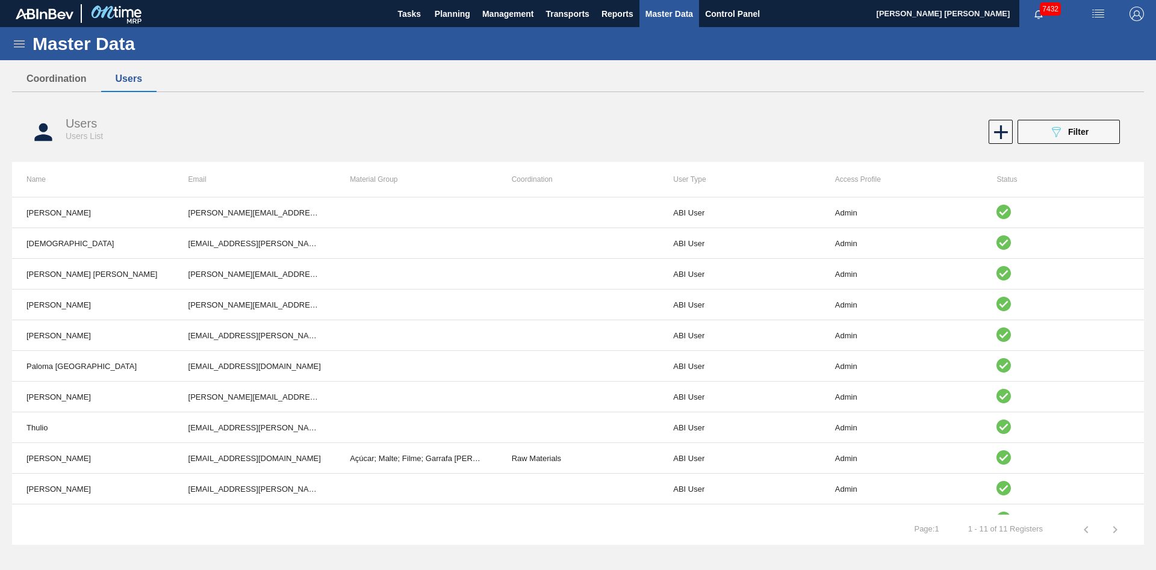
click at [17, 43] on icon at bounding box center [19, 43] width 11 height 7
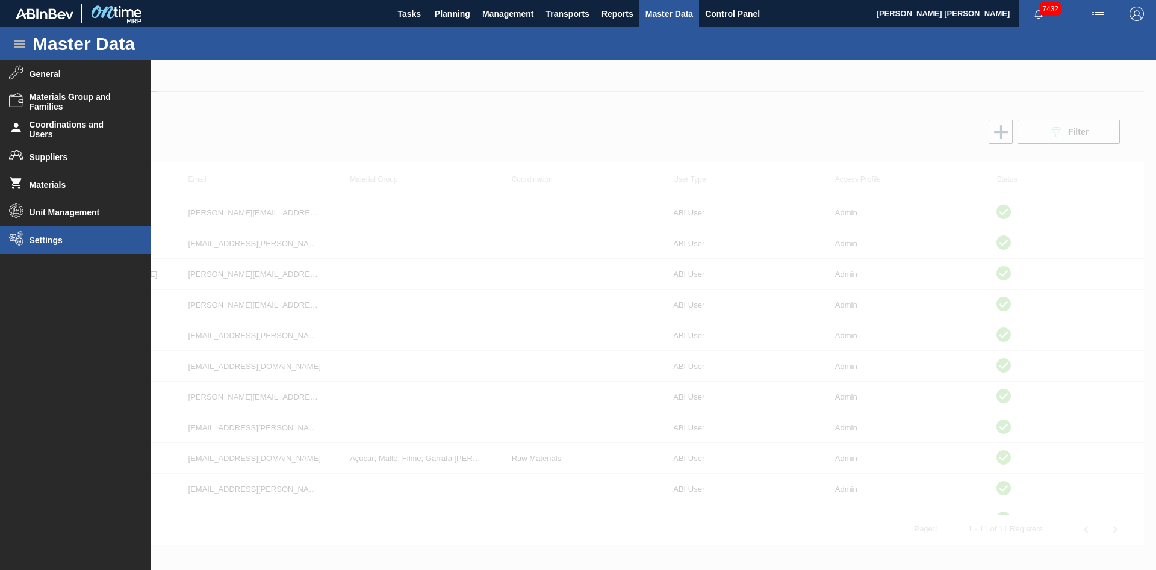
click at [106, 238] on span "Settings" at bounding box center [78, 240] width 99 height 10
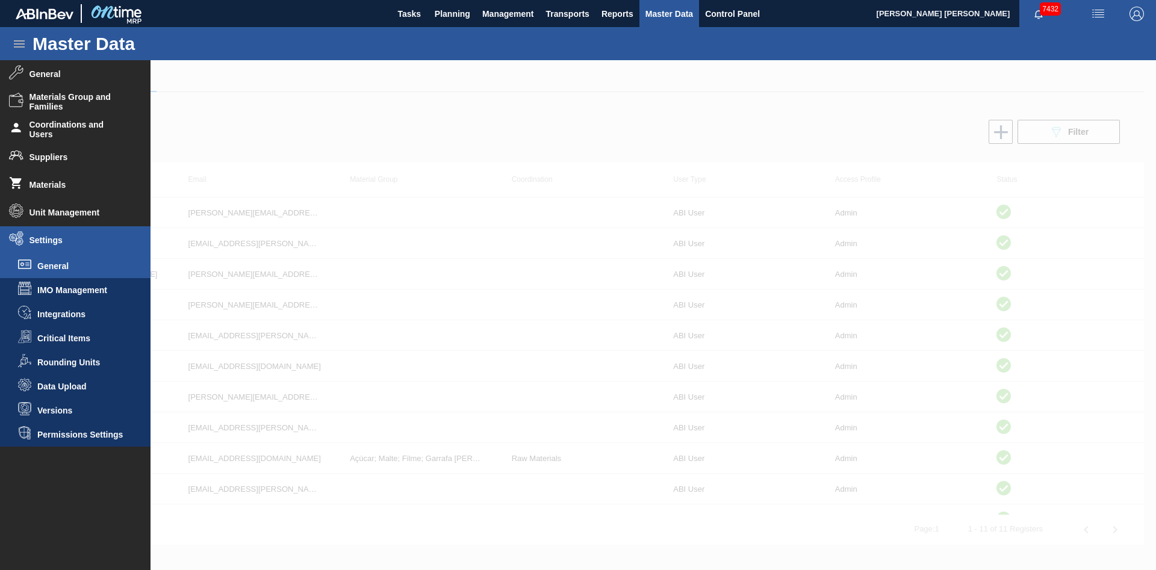
click at [97, 256] on li "General" at bounding box center [75, 266] width 150 height 24
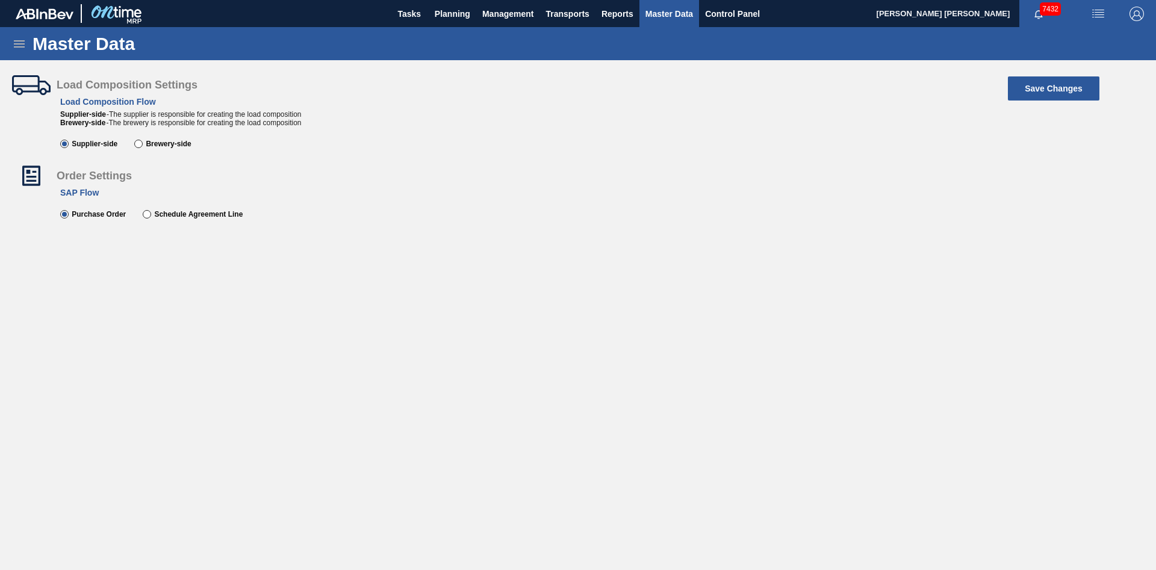
click at [19, 42] on icon at bounding box center [19, 44] width 14 height 14
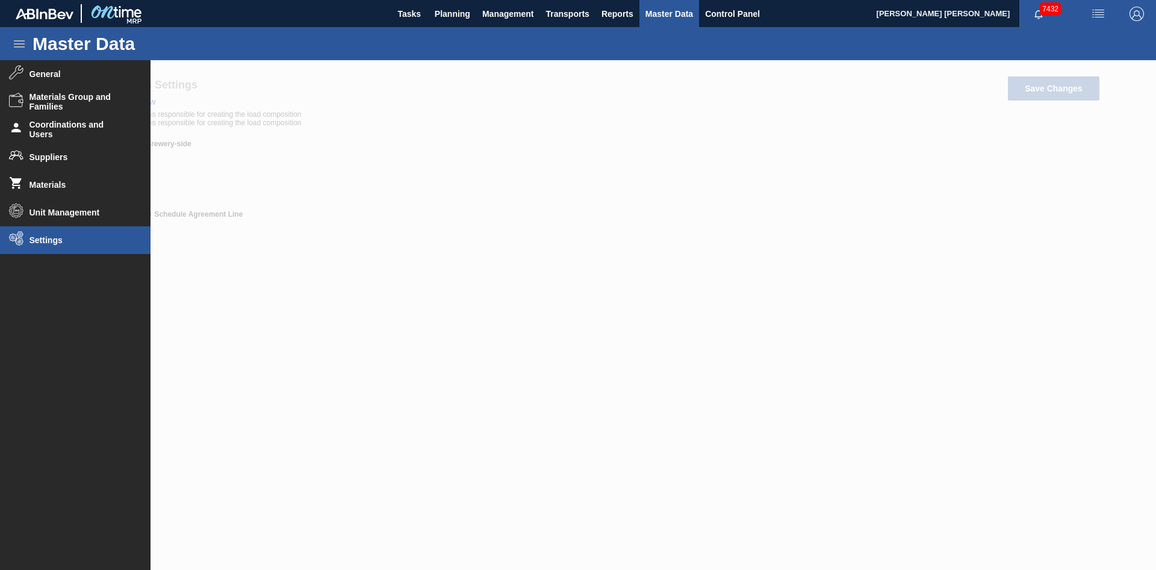
click at [73, 246] on li "Settings" at bounding box center [75, 240] width 150 height 28
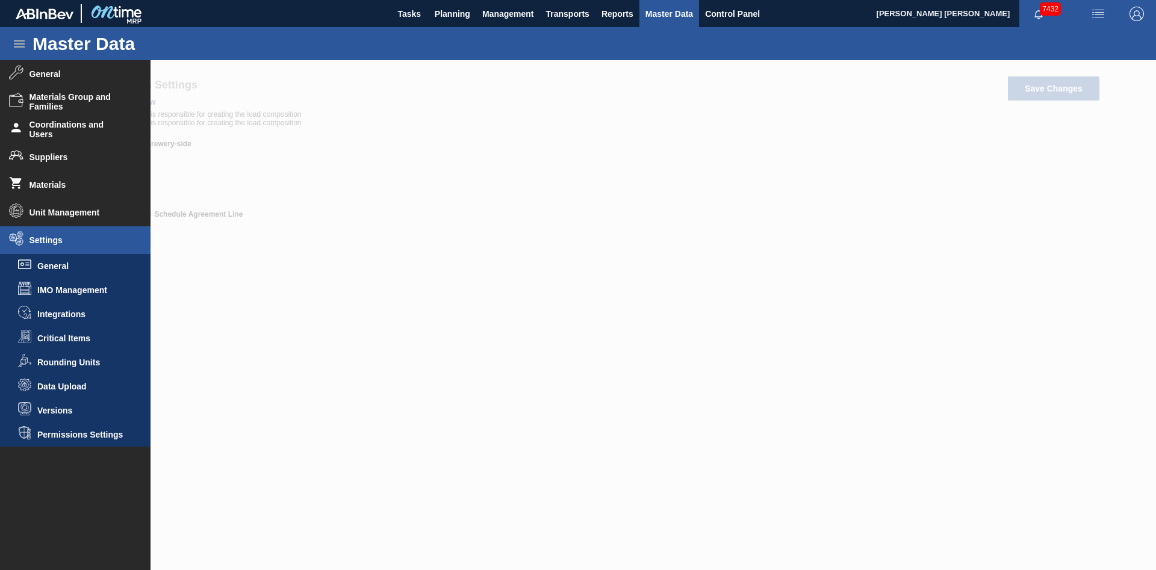
click at [19, 44] on icon at bounding box center [19, 43] width 11 height 7
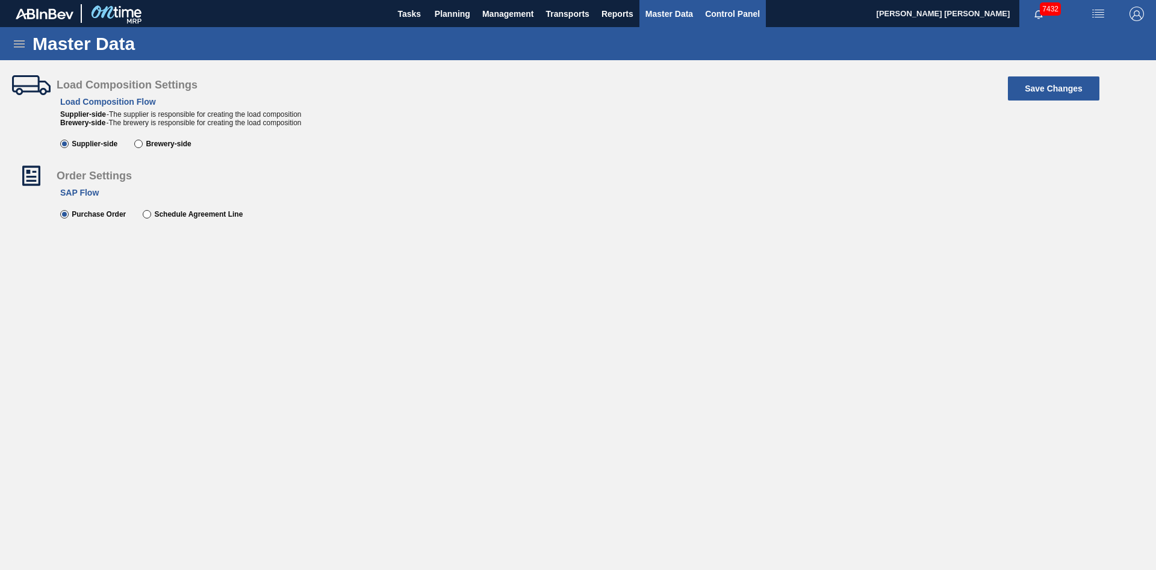
click at [735, 13] on span "Control Panel" at bounding box center [732, 14] width 55 height 14
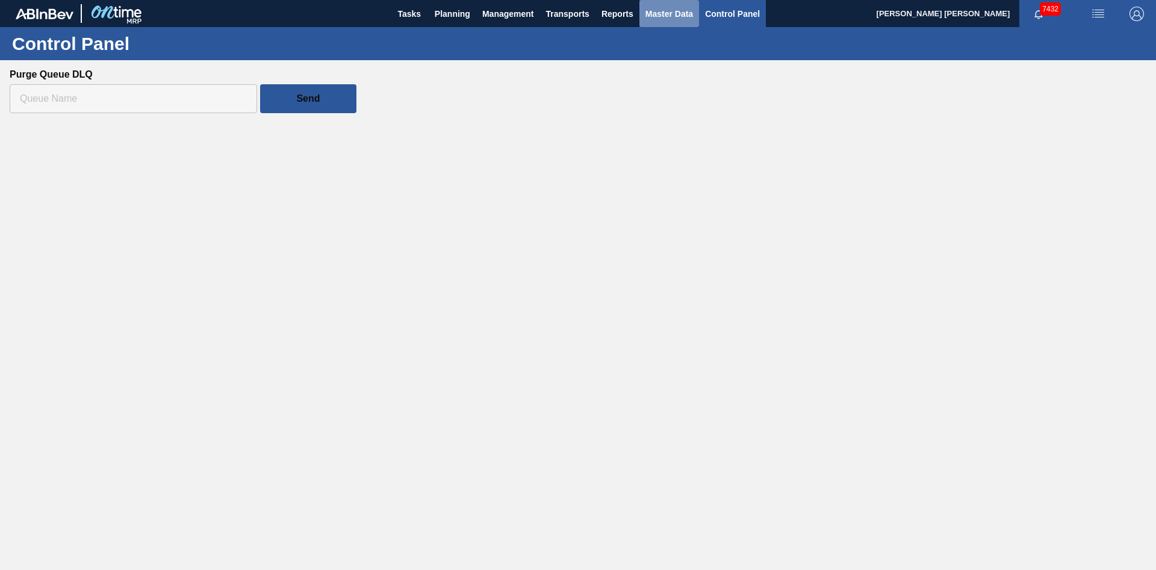
click at [668, 13] on span "Master Data" at bounding box center [669, 14] width 48 height 14
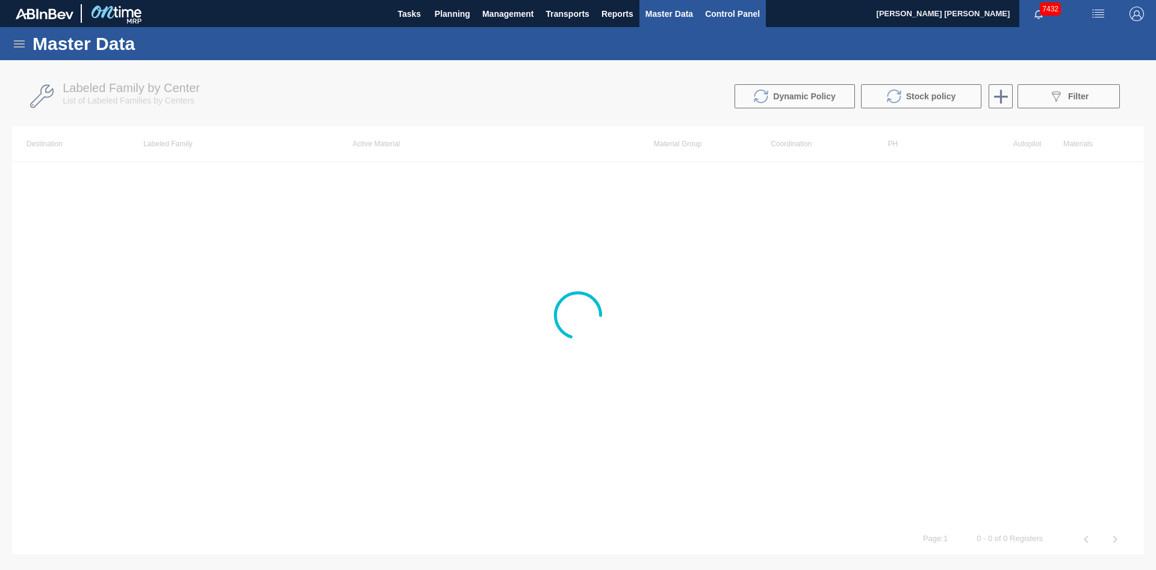
click at [754, 14] on span "Control Panel" at bounding box center [732, 14] width 55 height 14
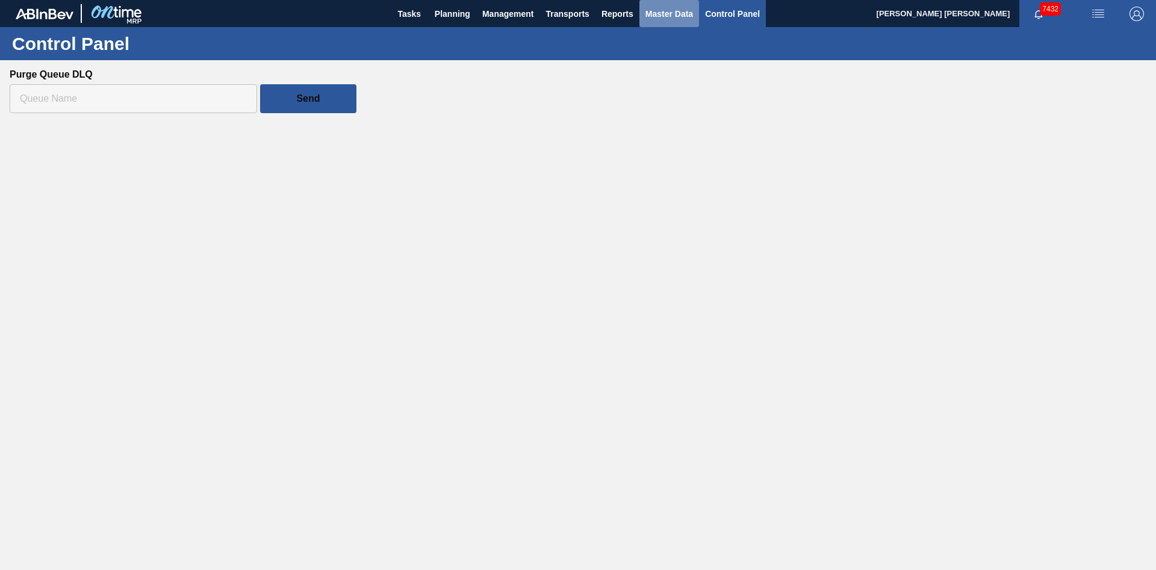
click at [678, 2] on button "Master Data" at bounding box center [669, 13] width 60 height 27
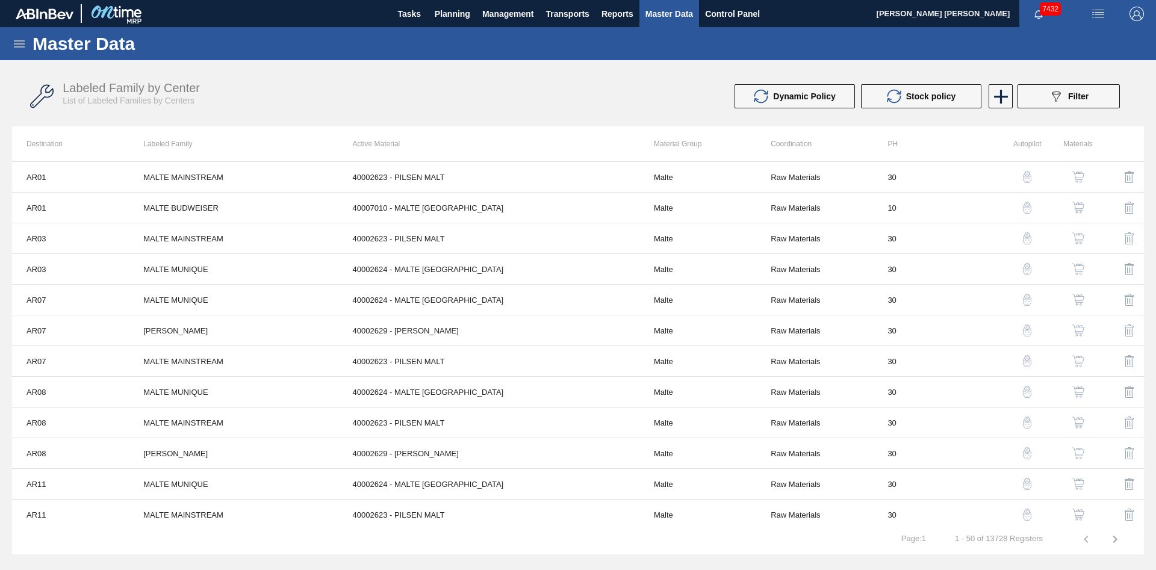
click at [19, 49] on icon at bounding box center [19, 44] width 14 height 14
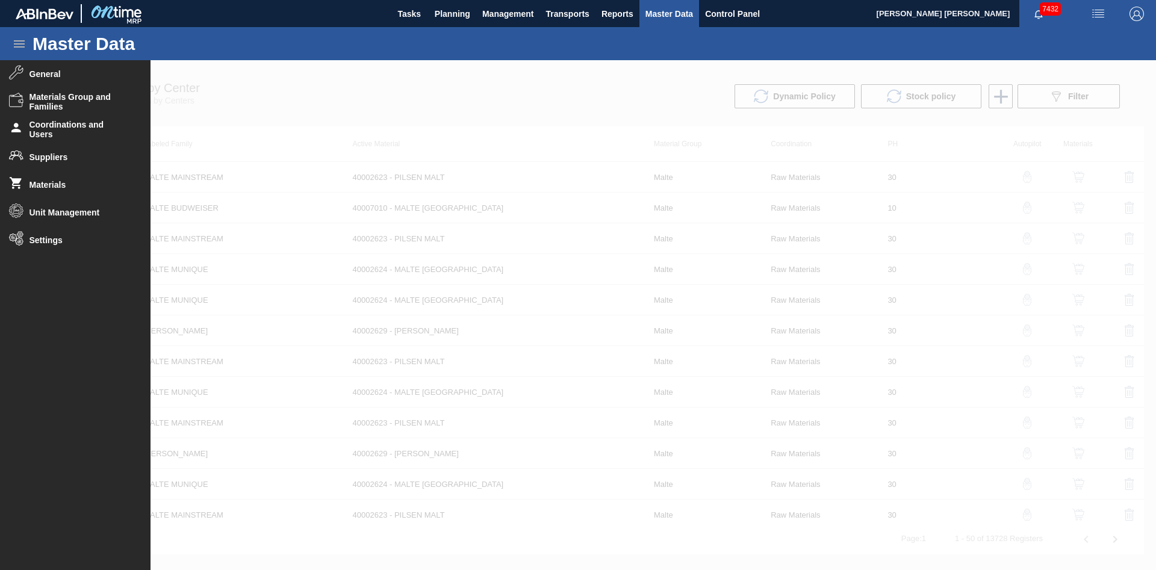
click at [19, 49] on icon at bounding box center [19, 44] width 14 height 14
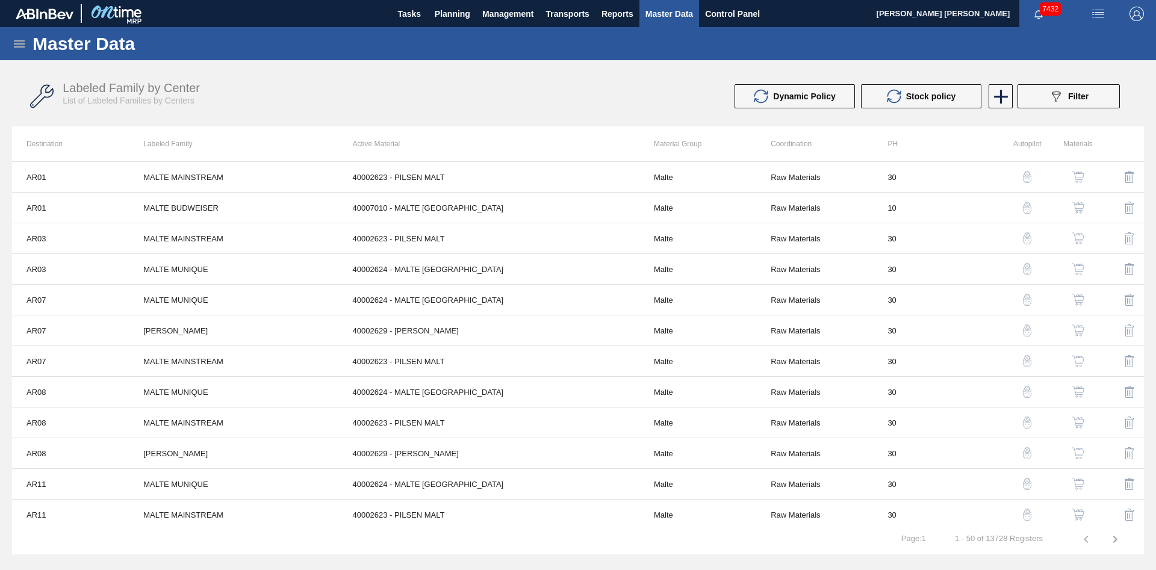
click at [19, 49] on icon at bounding box center [19, 44] width 14 height 14
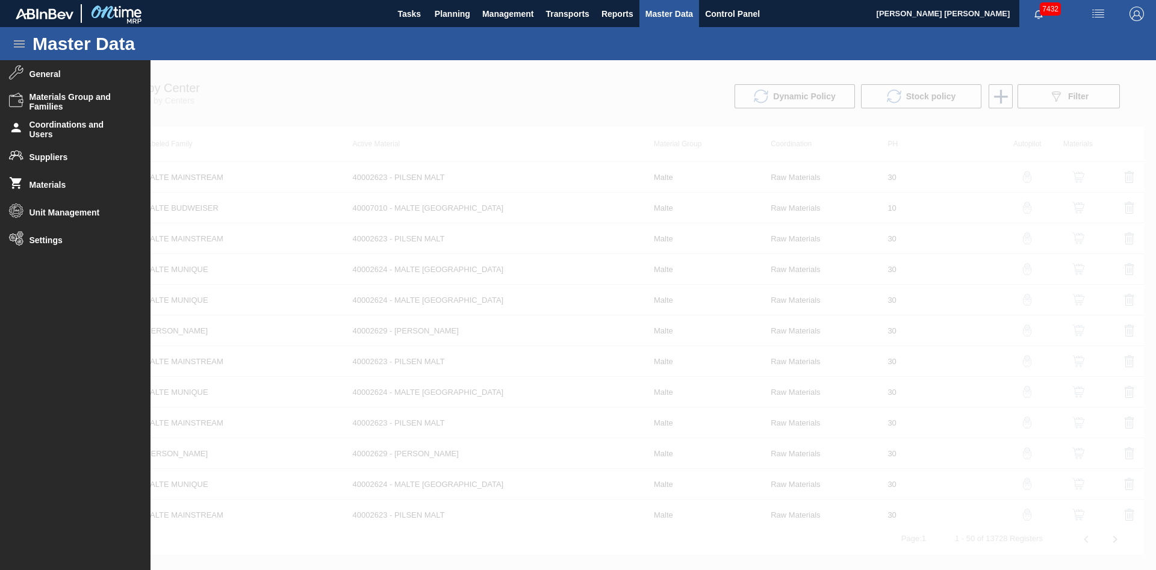
click at [19, 49] on icon at bounding box center [19, 44] width 14 height 14
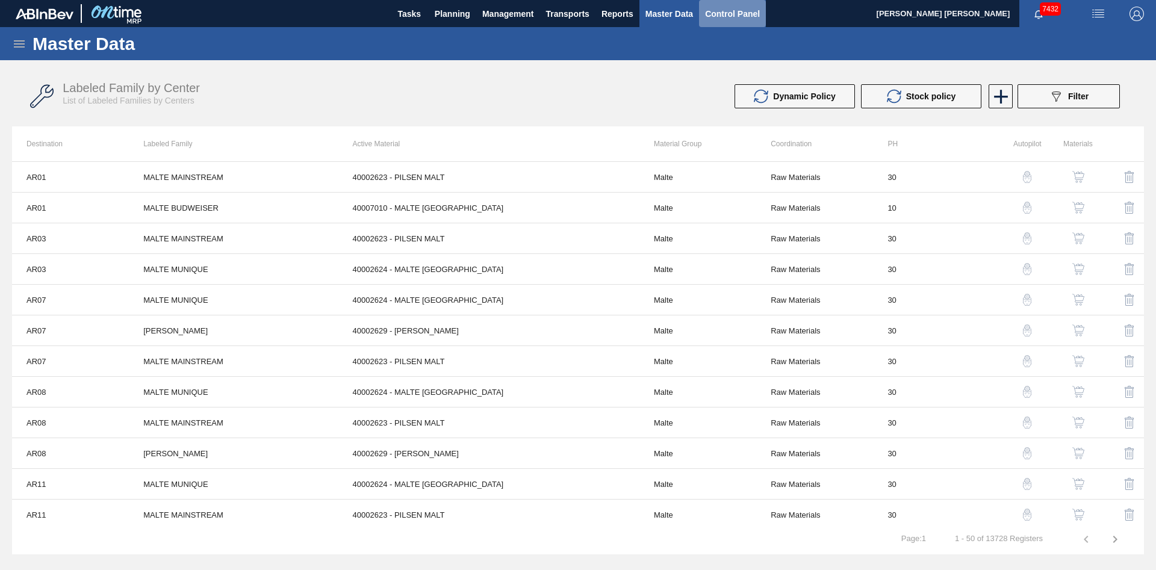
click at [757, 12] on span "Control Panel" at bounding box center [732, 14] width 55 height 14
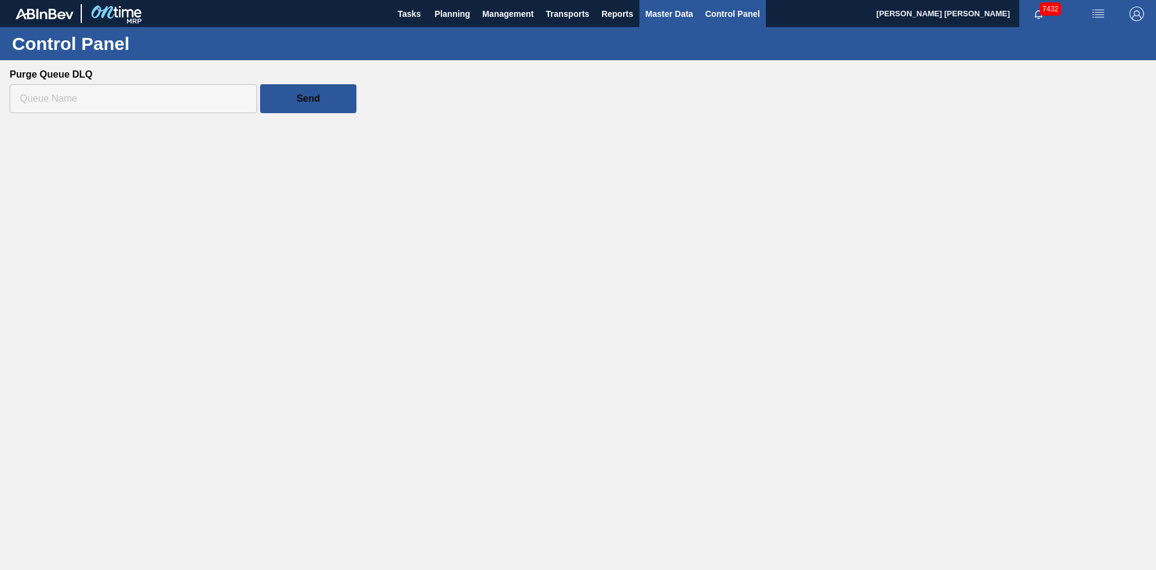
click at [659, 16] on span "Master Data" at bounding box center [669, 14] width 48 height 14
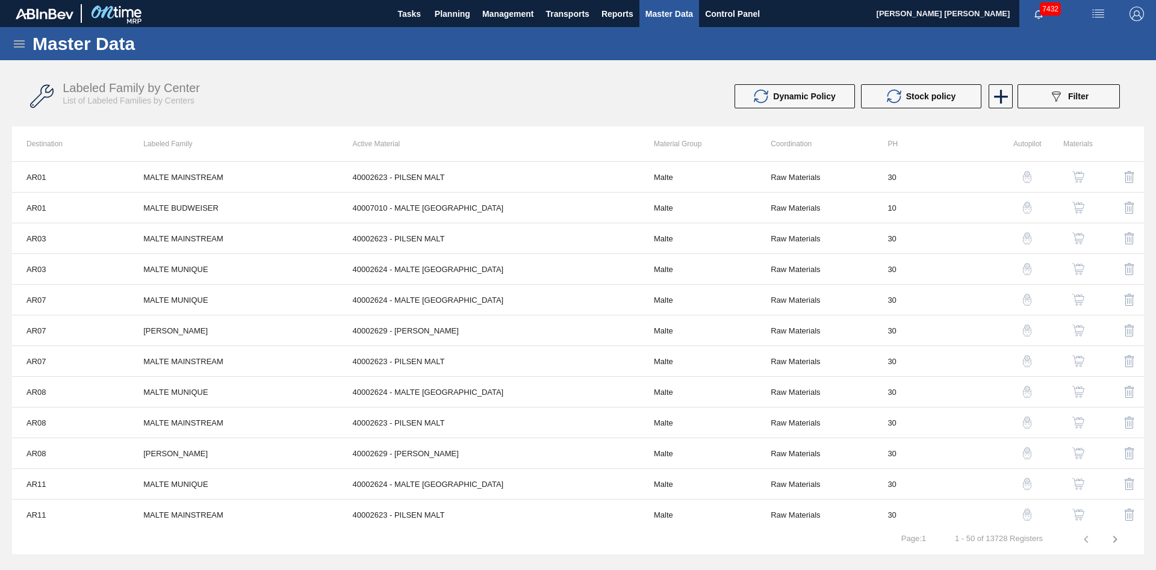
click at [13, 43] on div "Master Data" at bounding box center [578, 43] width 1156 height 33
click at [13, 43] on icon at bounding box center [19, 44] width 14 height 14
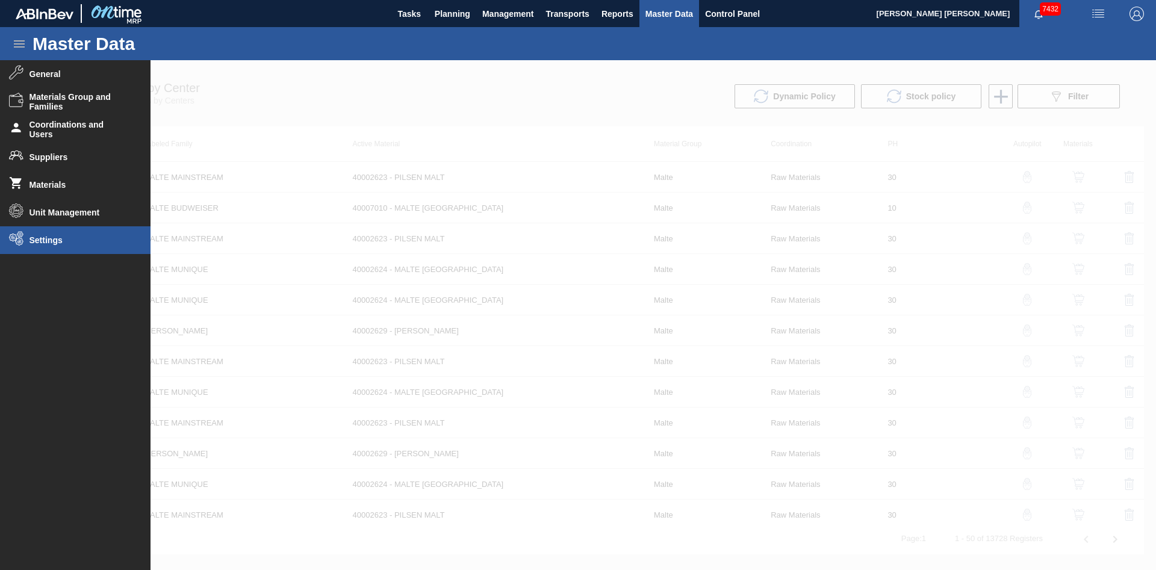
click at [112, 239] on span "Settings" at bounding box center [78, 240] width 99 height 10
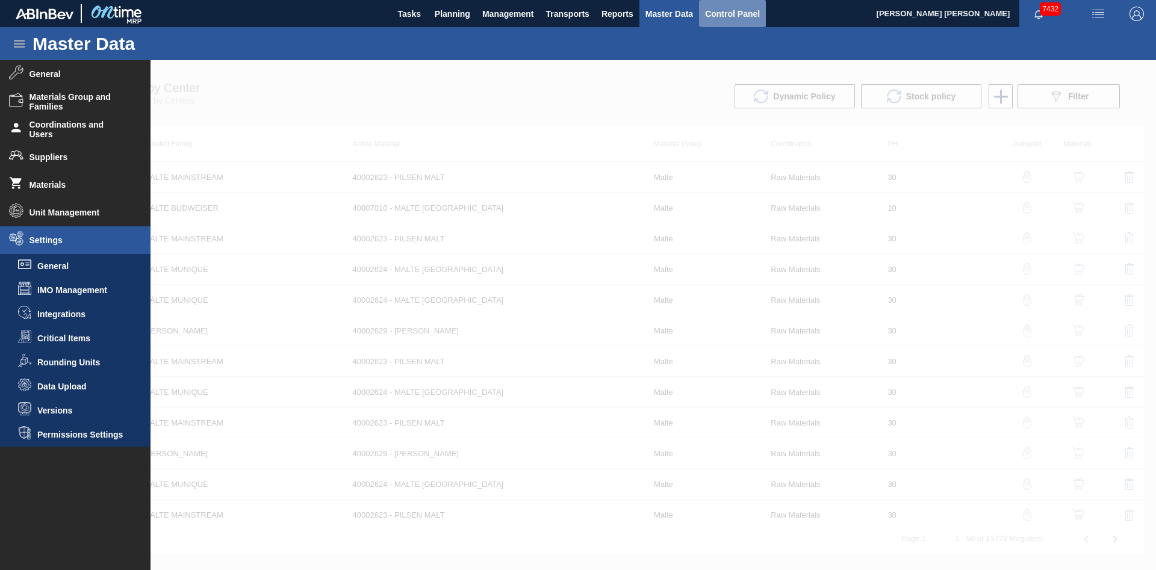
click at [739, 16] on span "Control Panel" at bounding box center [732, 14] width 55 height 14
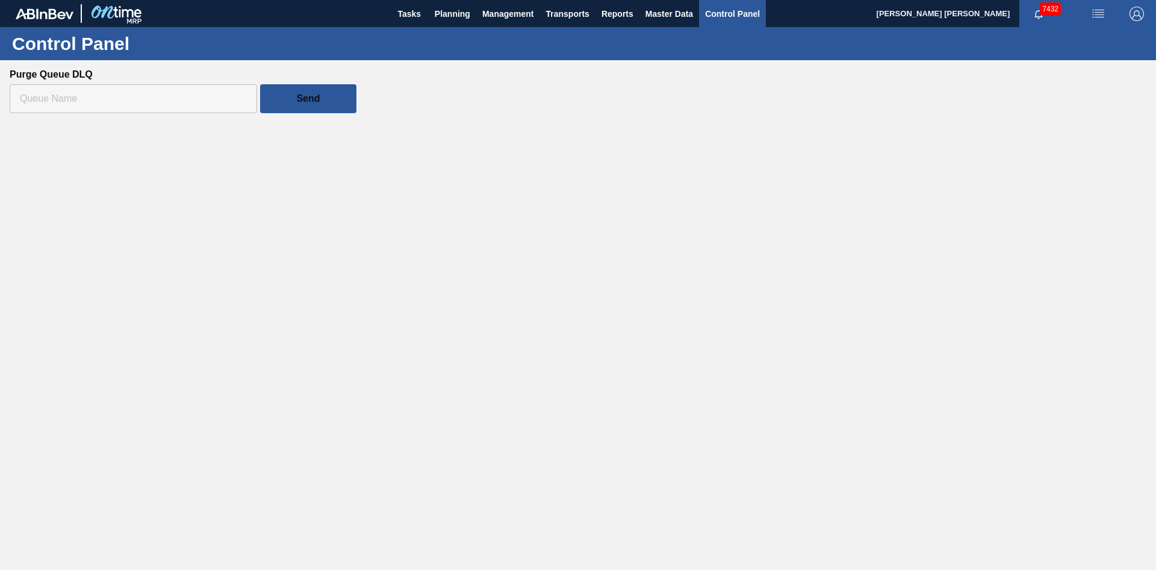
click at [693, 109] on div "Control Panel Send" at bounding box center [578, 72] width 1156 height 91
